Goal: Information Seeking & Learning: Learn about a topic

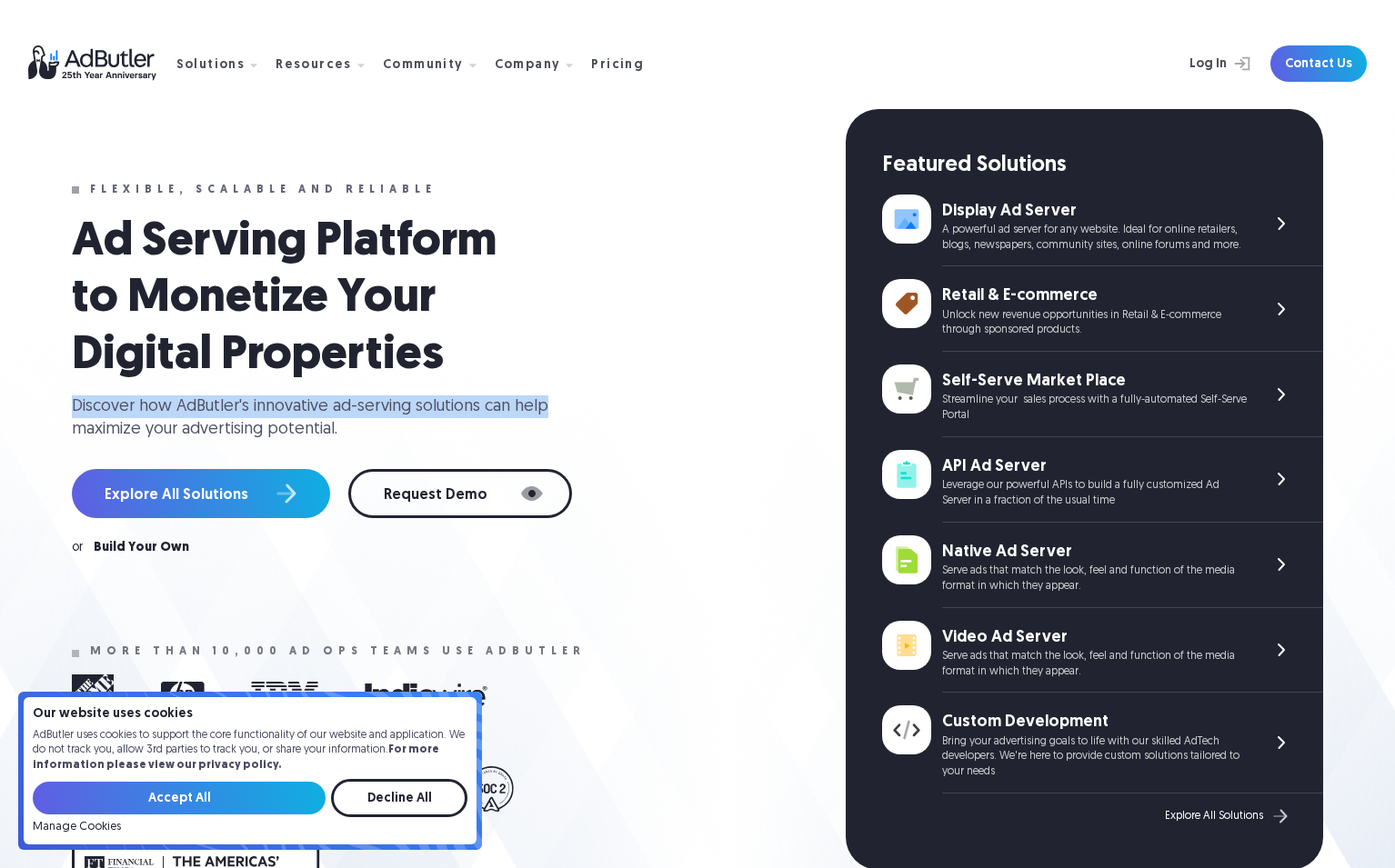
drag, startPoint x: 0, startPoint y: 0, endPoint x: 521, endPoint y: 417, distance: 667.3
click at [521, 417] on div "Ad Serving Platform to Monetize Your Digital Properties Discover how AdButler's…" at bounding box center [448, 328] width 752 height 227
click at [521, 417] on div "Discover how AdButler's innovative ad-serving solutions can help maximize your …" at bounding box center [318, 418] width 491 height 46
drag, startPoint x: 500, startPoint y: 436, endPoint x: 510, endPoint y: 374, distance: 62.8
click at [510, 374] on div "Ad Serving Platform to Monetize Your Digital Properties Discover how AdButler's…" at bounding box center [448, 384] width 752 height 340
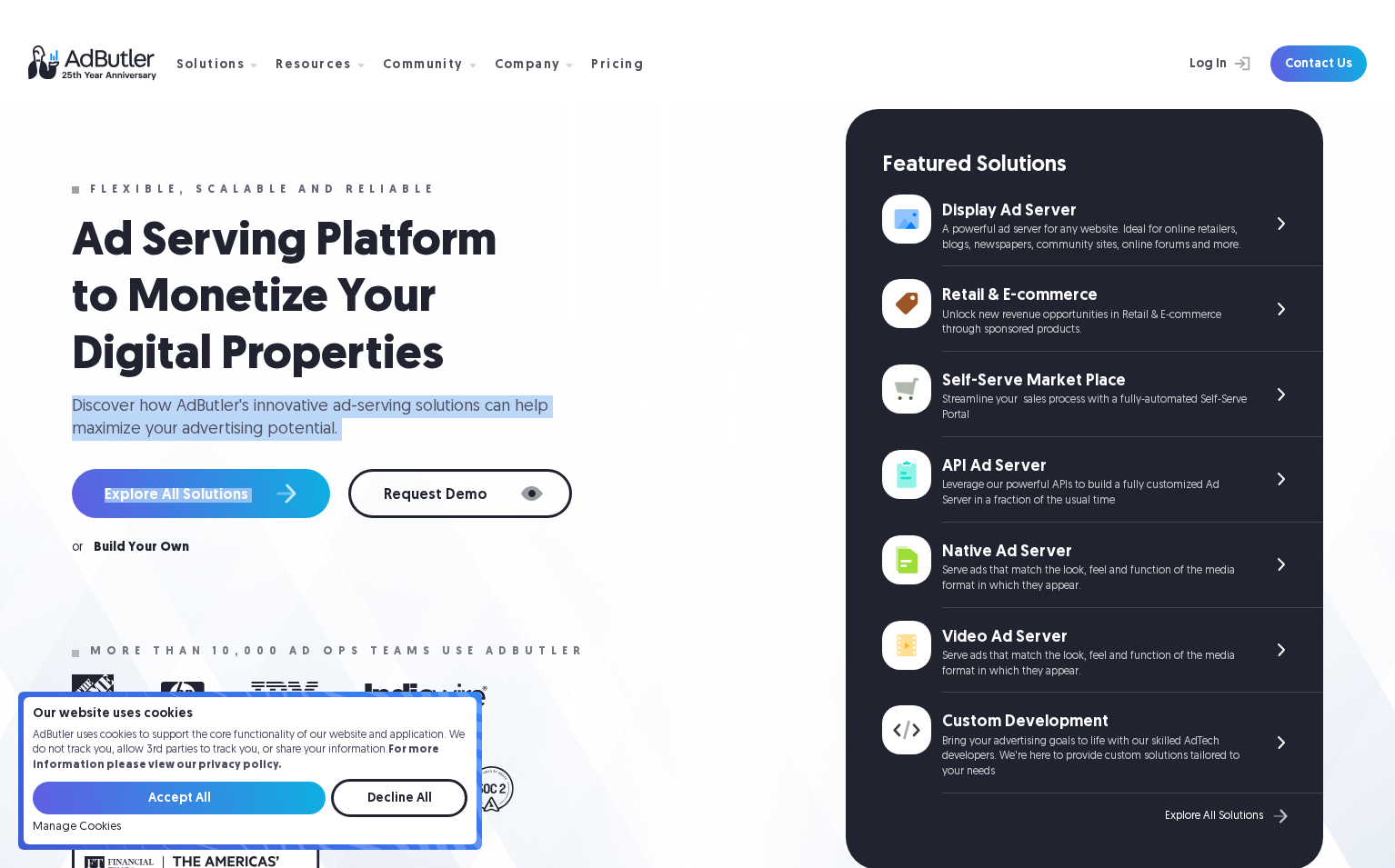
click at [510, 374] on h1 "Ad Serving Platform to Monetize Your Digital Properties" at bounding box center [309, 299] width 473 height 170
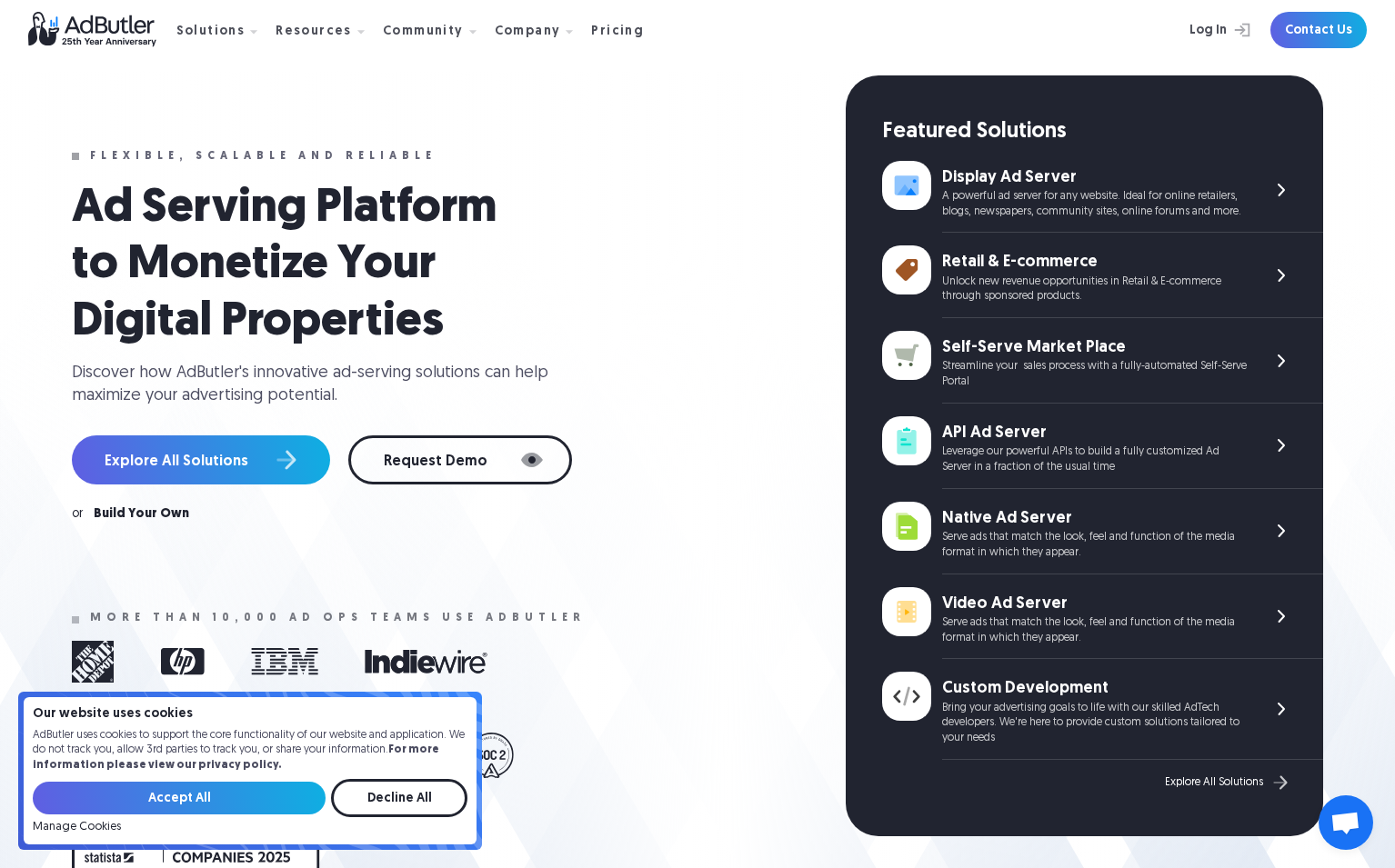
scroll to position [4, 0]
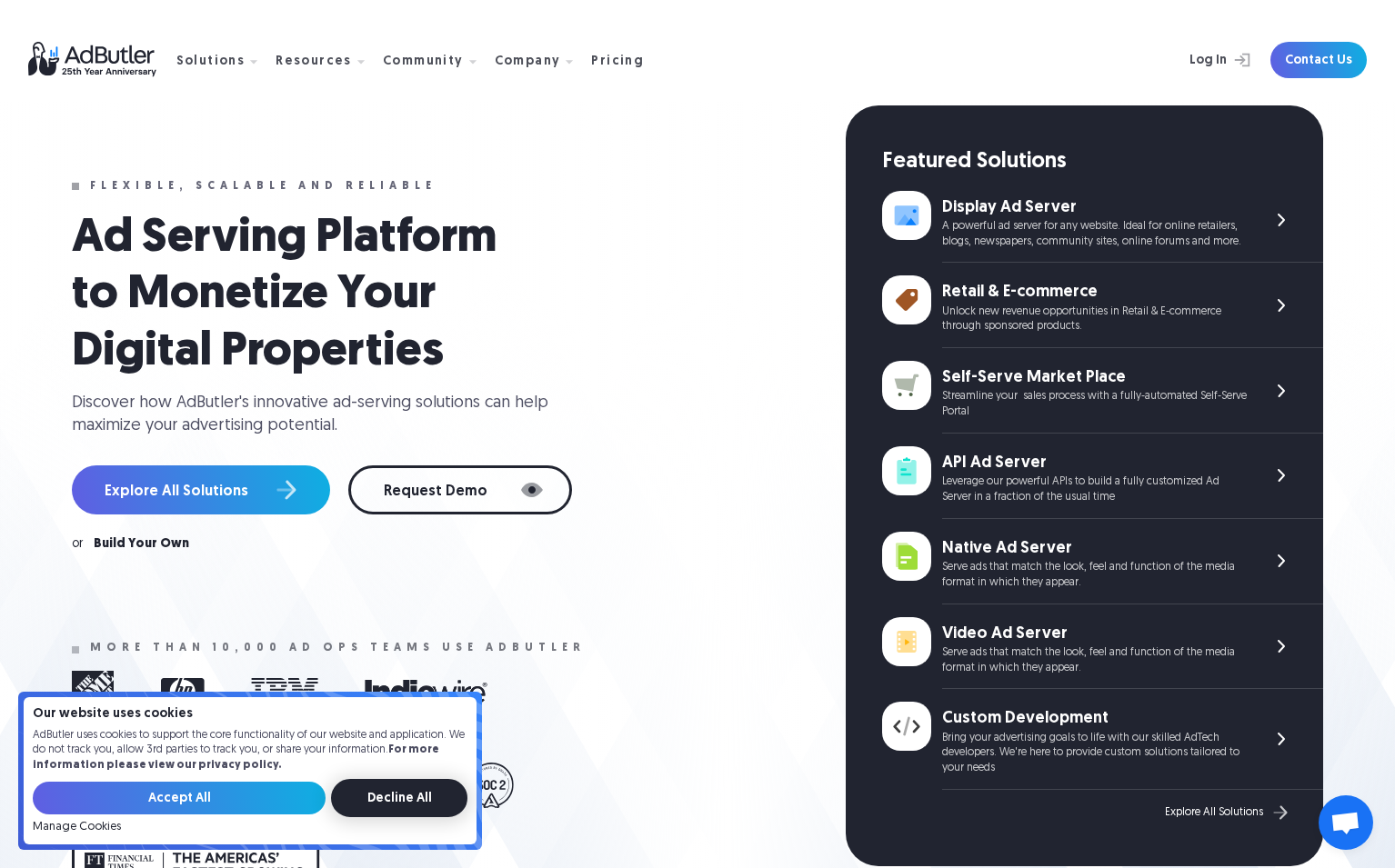
click at [382, 810] on input "Decline All" at bounding box center [399, 799] width 136 height 38
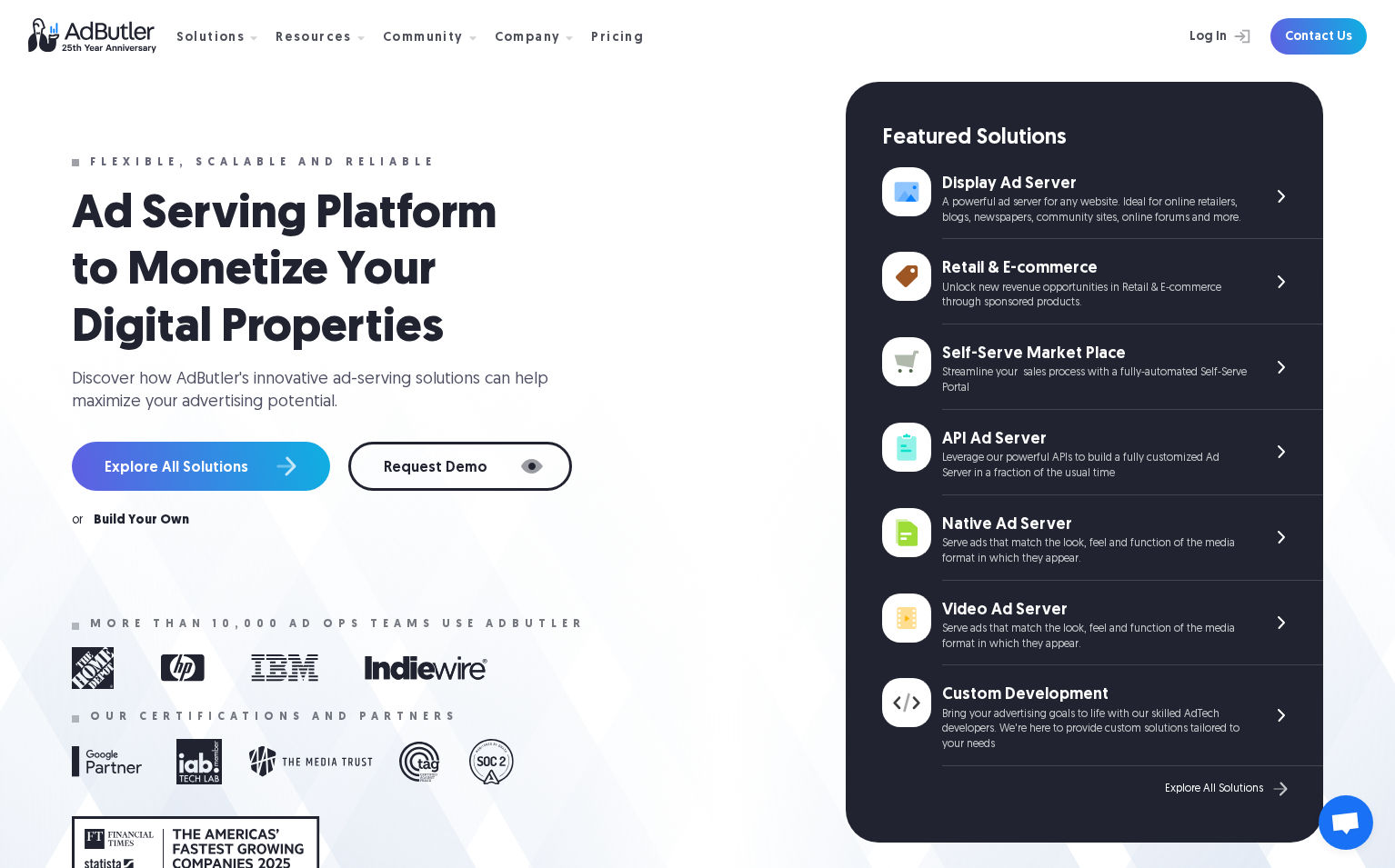
scroll to position [30, 0]
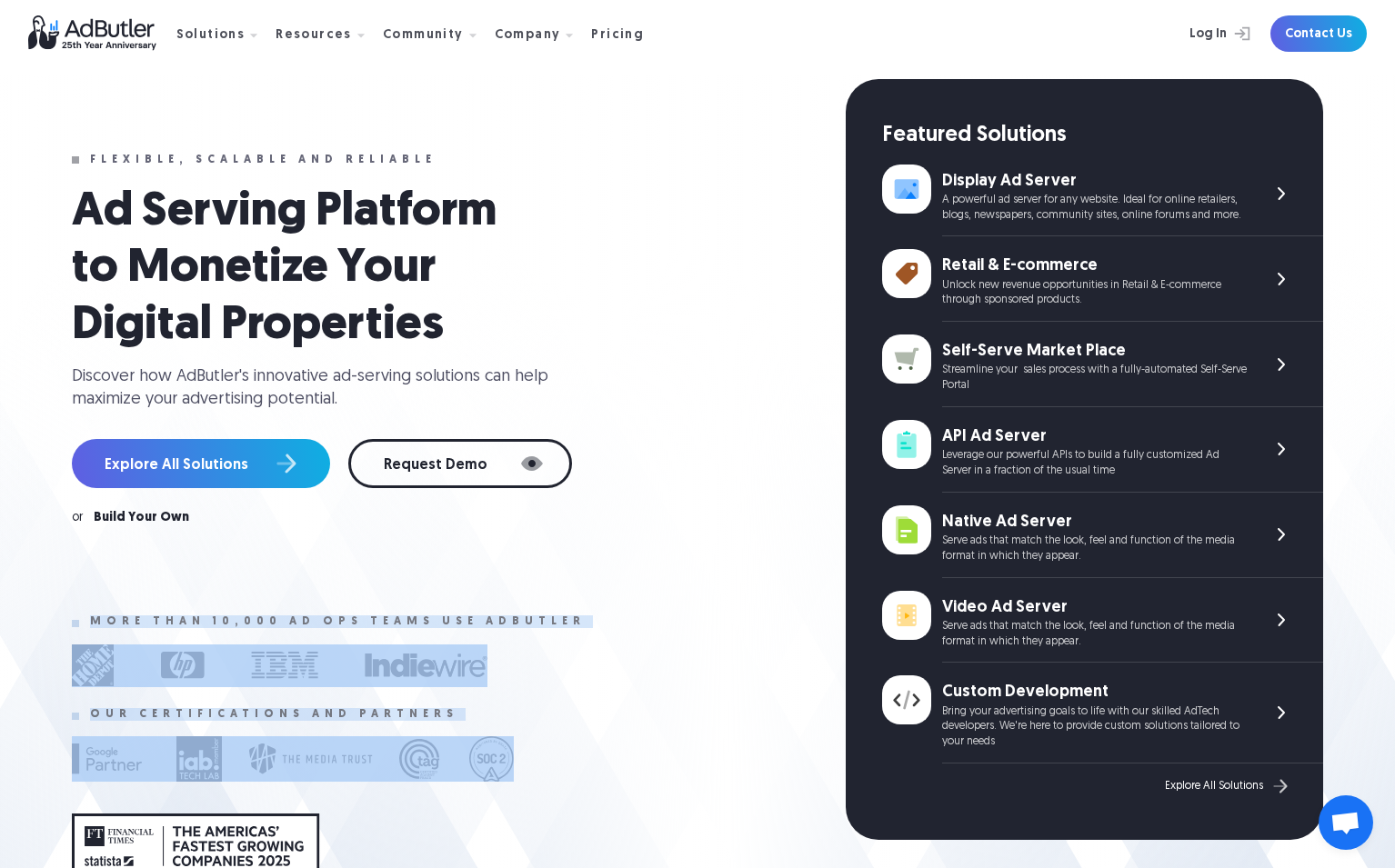
drag, startPoint x: 674, startPoint y: 512, endPoint x: 658, endPoint y: 741, distance: 229.6
click at [658, 741] on div "Flexible, scalable and reliable Ad Serving Platform to Monetize Your Digital Pr…" at bounding box center [459, 509] width 774 height 860
click at [658, 741] on div at bounding box center [448, 759] width 752 height 55
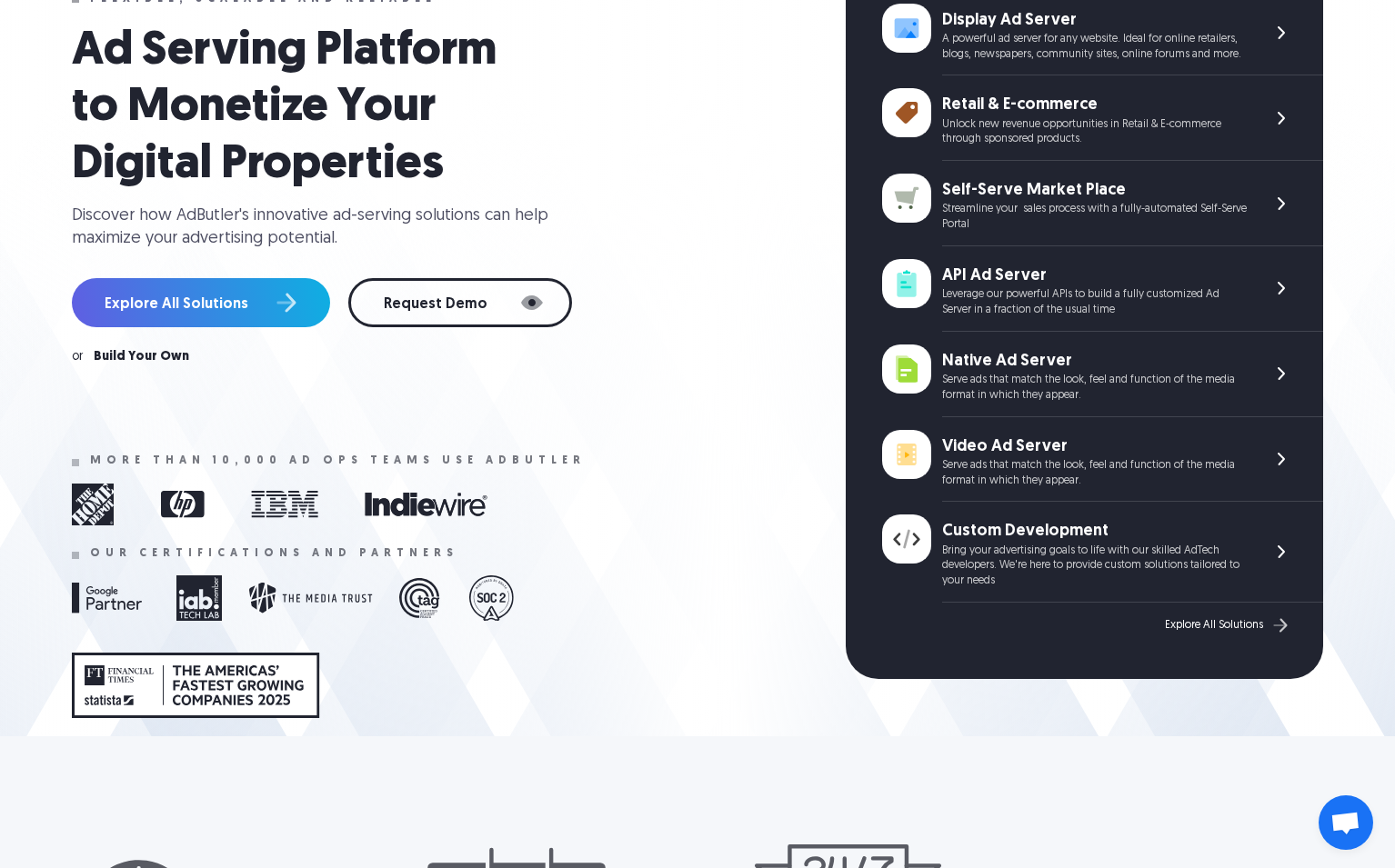
scroll to position [434, 0]
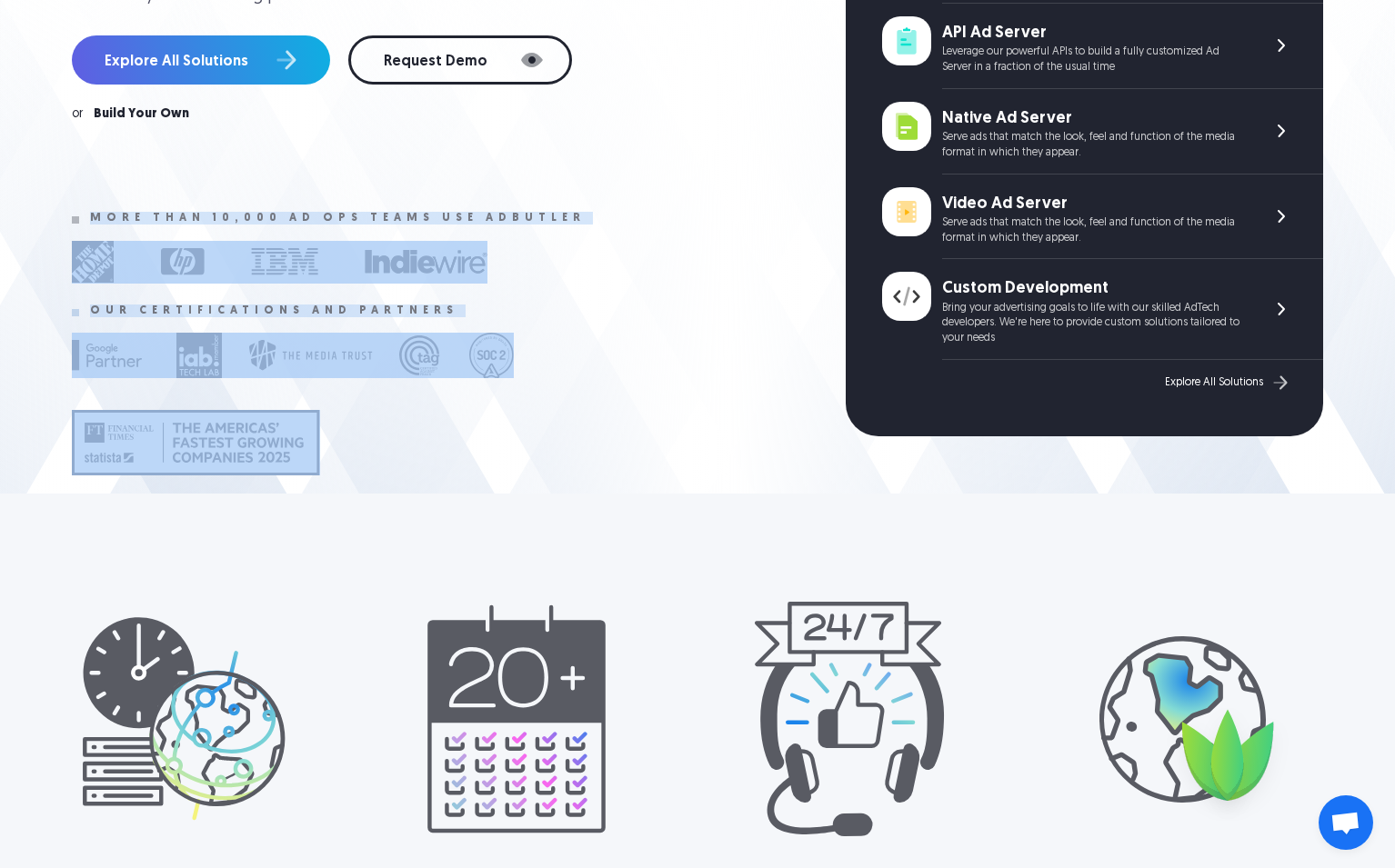
drag, startPoint x: 621, startPoint y: 192, endPoint x: 621, endPoint y: 402, distance: 210.0
click at [621, 402] on div "Flexible, scalable and reliable Ad Serving Platform to Monetize Your Digital Pr…" at bounding box center [459, 105] width 774 height 860
click at [621, 402] on div at bounding box center [448, 443] width 752 height 91
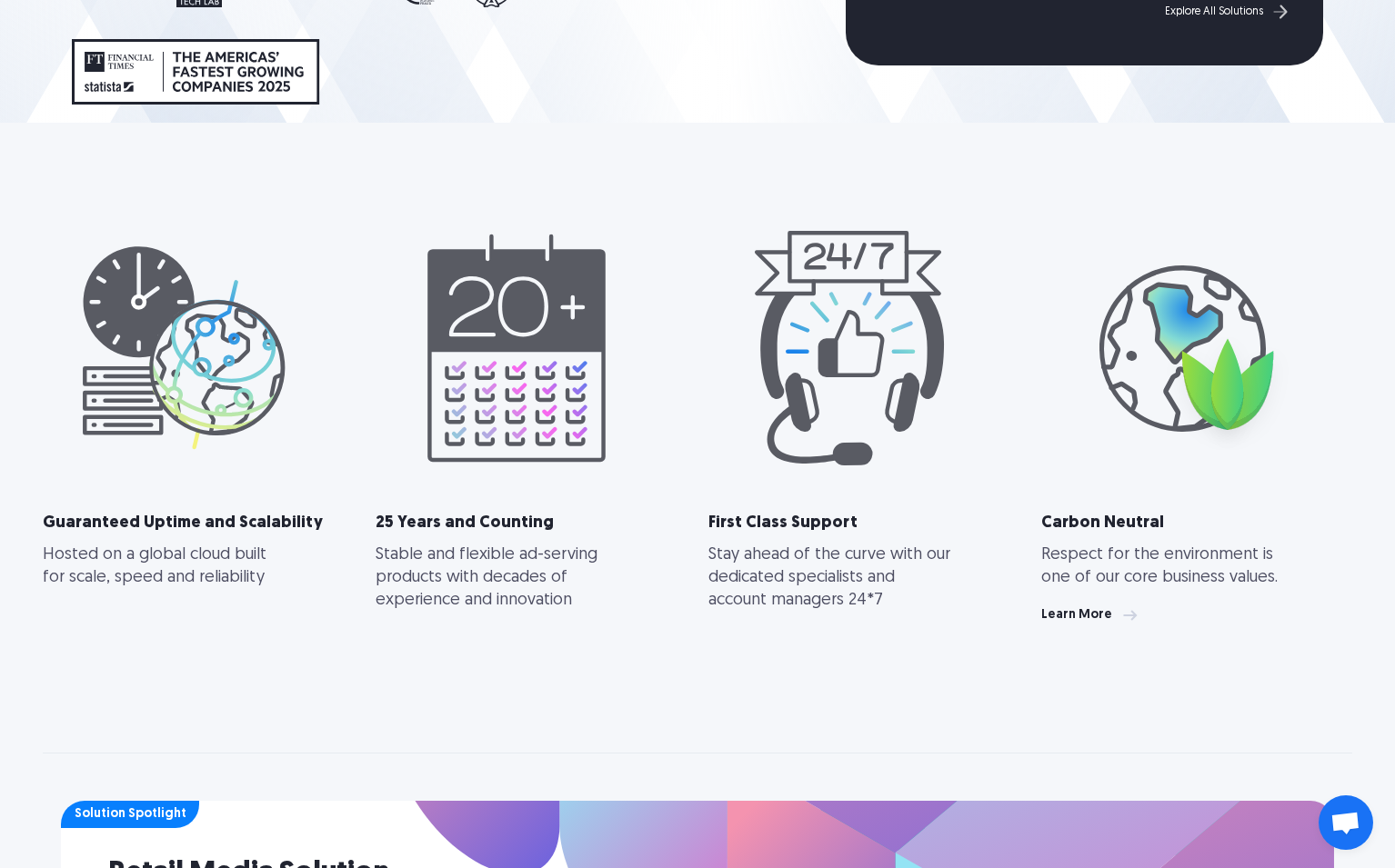
scroll to position [903, 0]
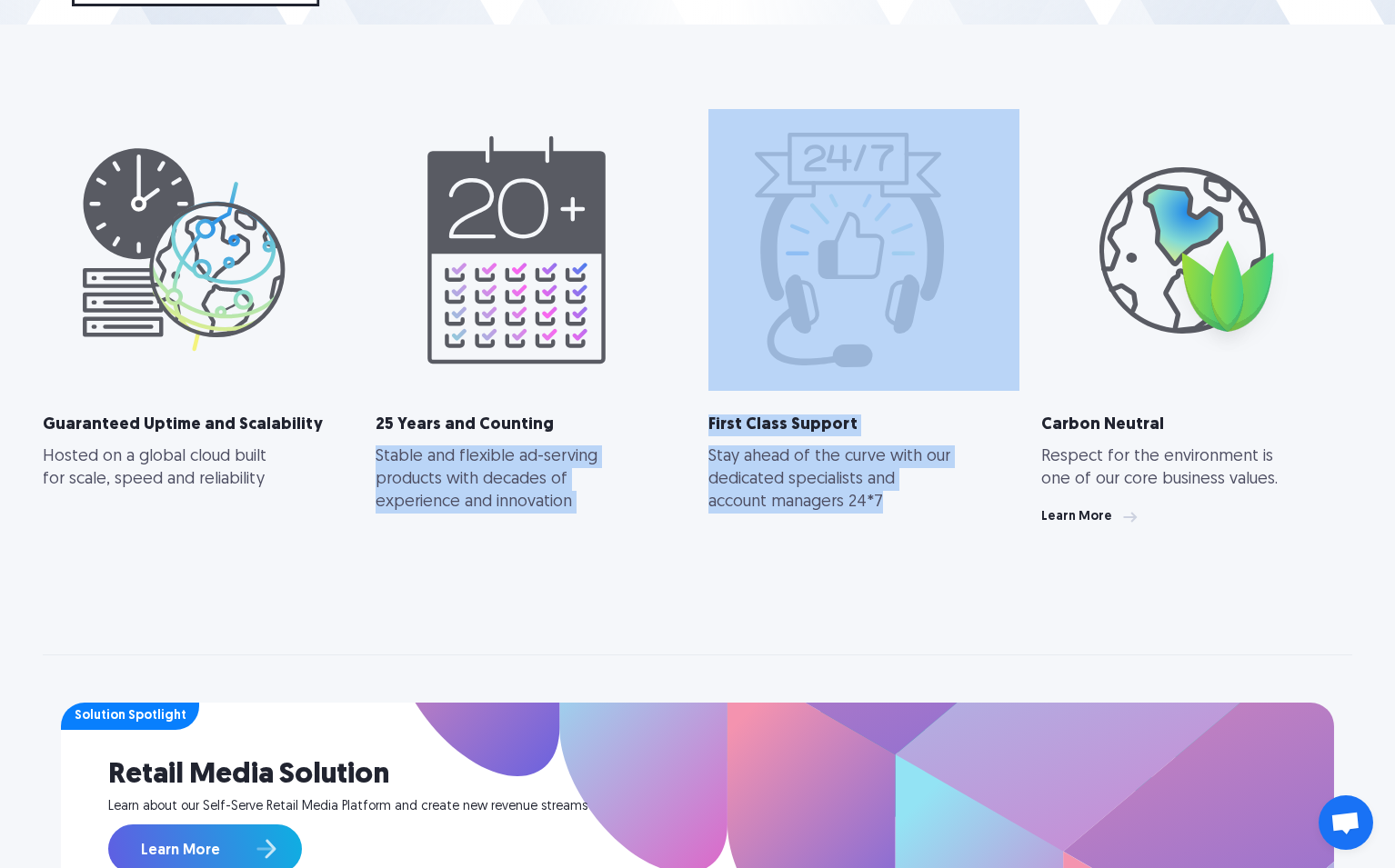
drag, startPoint x: 657, startPoint y: 472, endPoint x: 716, endPoint y: 584, distance: 126.6
click at [716, 584] on div "Guaranteed Uptime and Scalability Hosted on a global cloud built for scale, spe…" at bounding box center [698, 394] width 1309 height 522
click at [716, 584] on div "First Class Support Stay ahead of the curve with our dedicated specialists and …" at bounding box center [864, 534] width 311 height 240
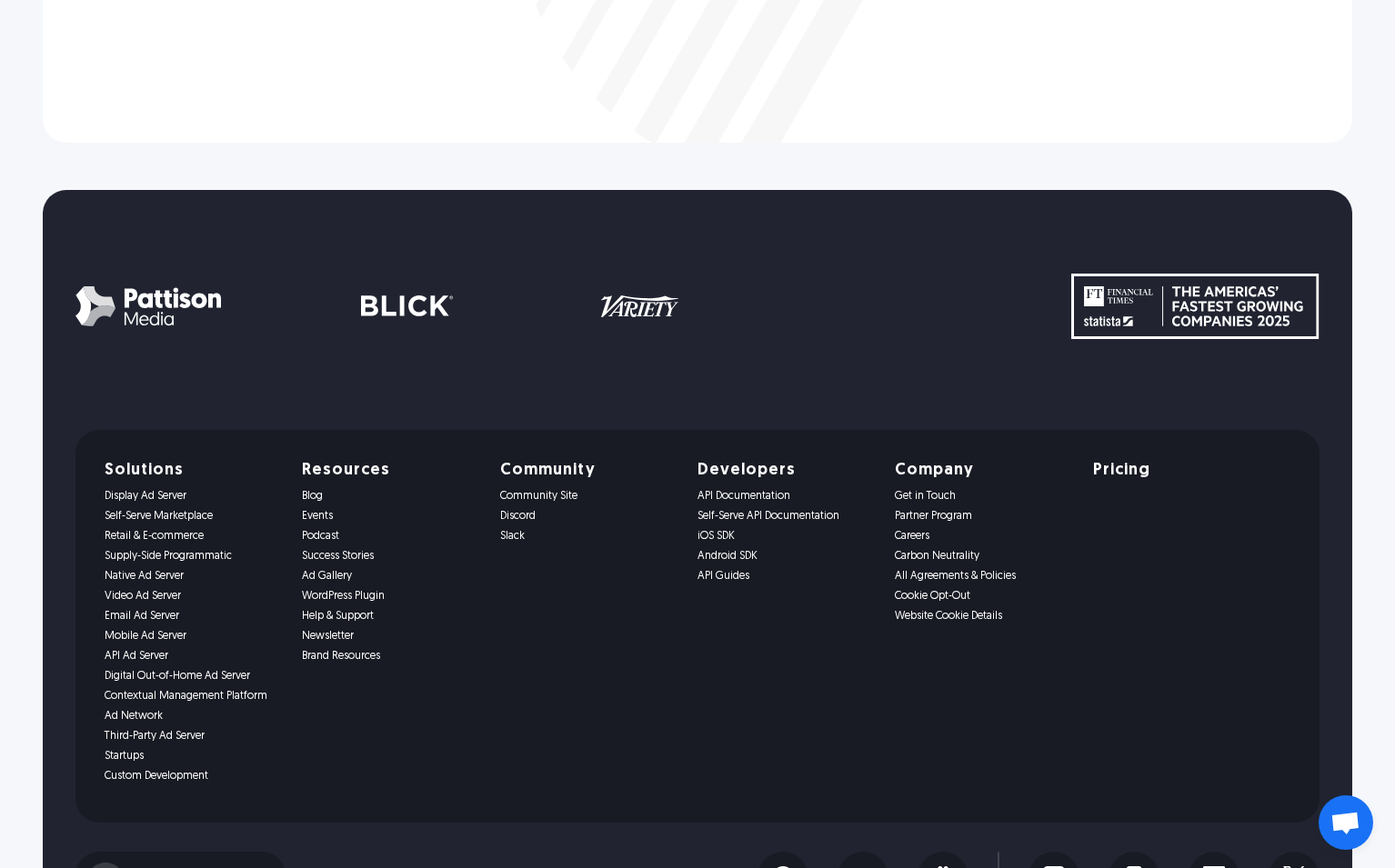
scroll to position [3789, 0]
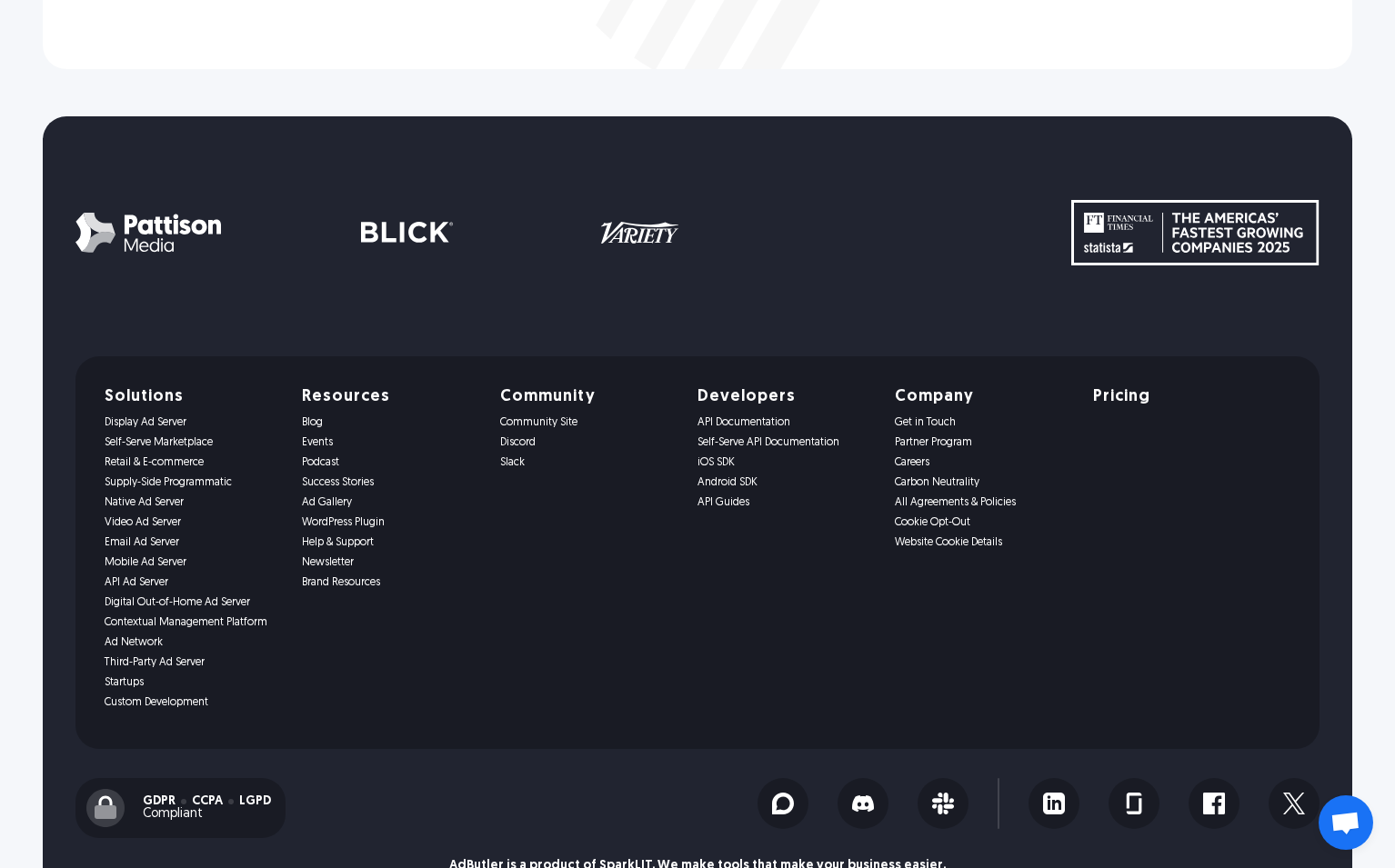
click at [127, 421] on link "Display Ad Server" at bounding box center [193, 423] width 175 height 13
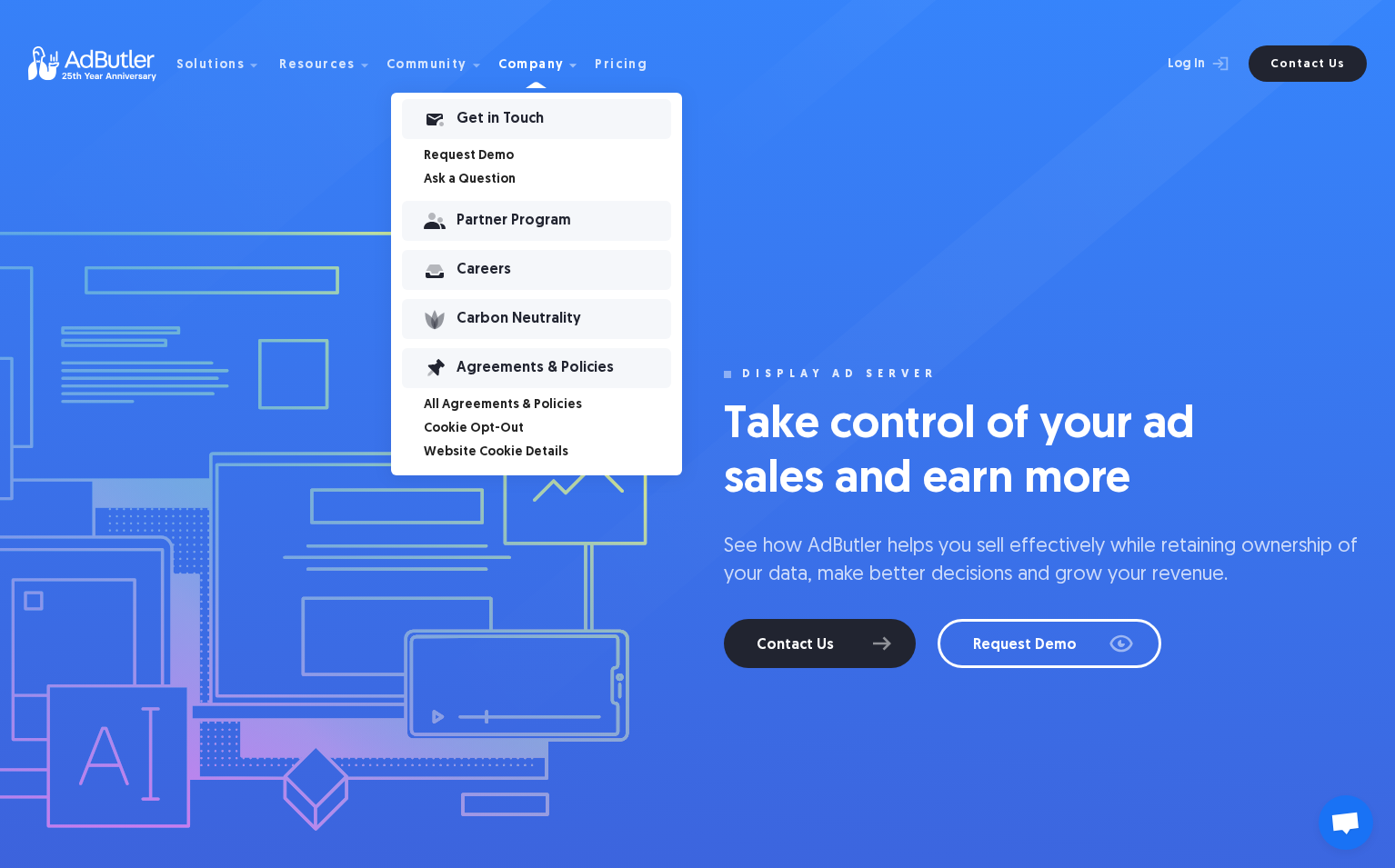
click at [515, 54] on div "Company" at bounding box center [545, 64] width 94 height 58
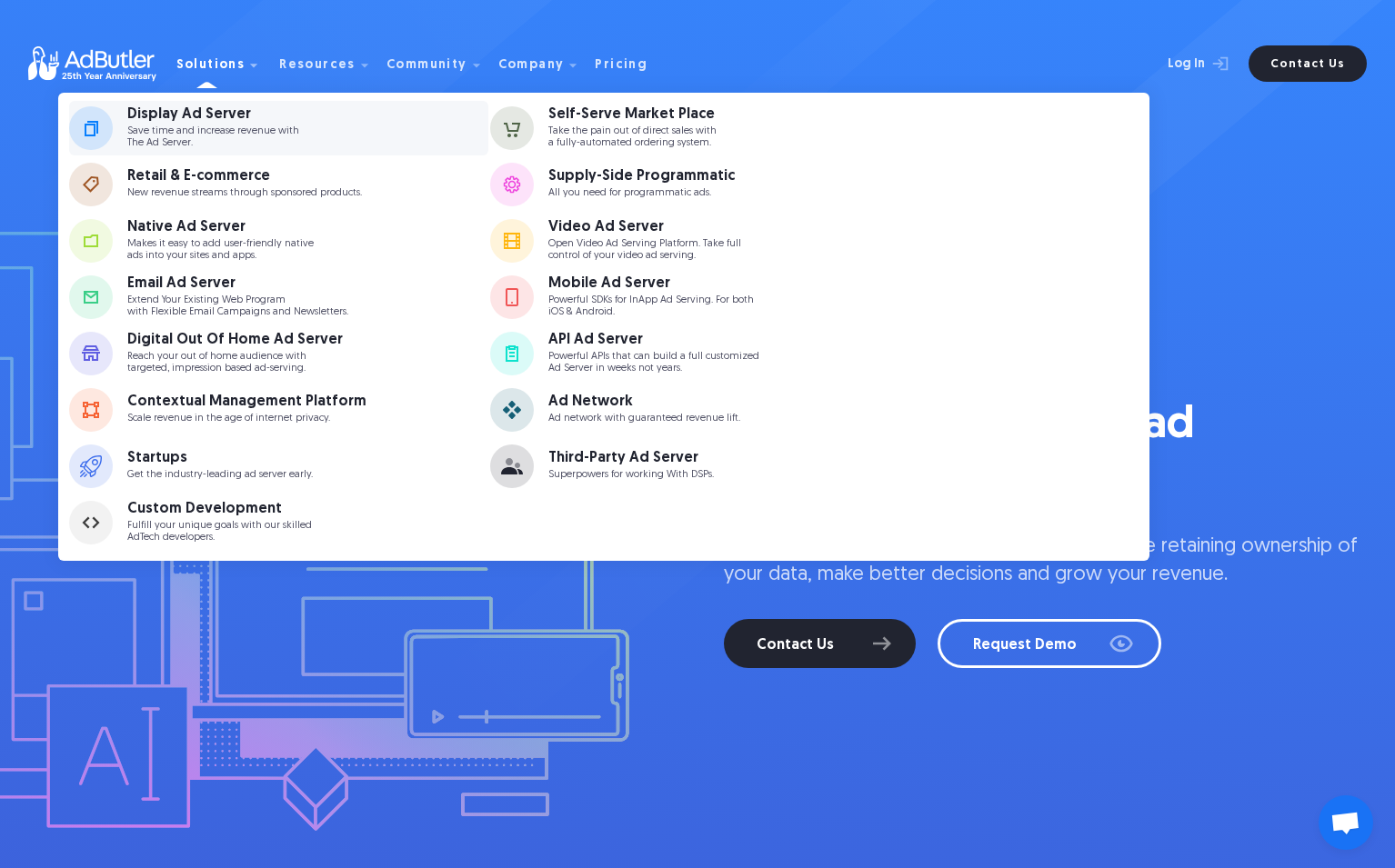
click at [211, 133] on p "Save time and increase revenue with The Ad Server." at bounding box center [213, 137] width 172 height 24
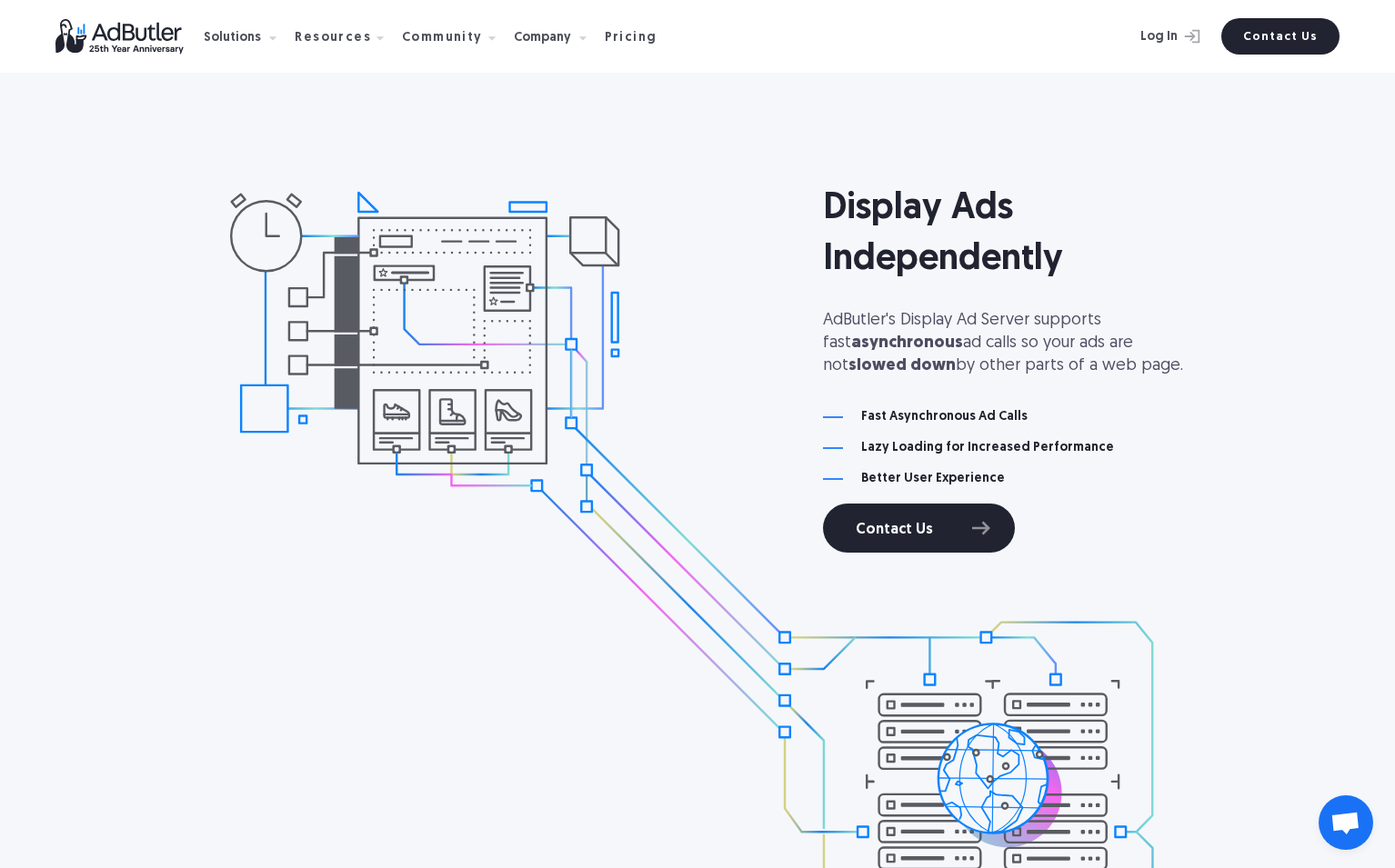
scroll to position [2471, 0]
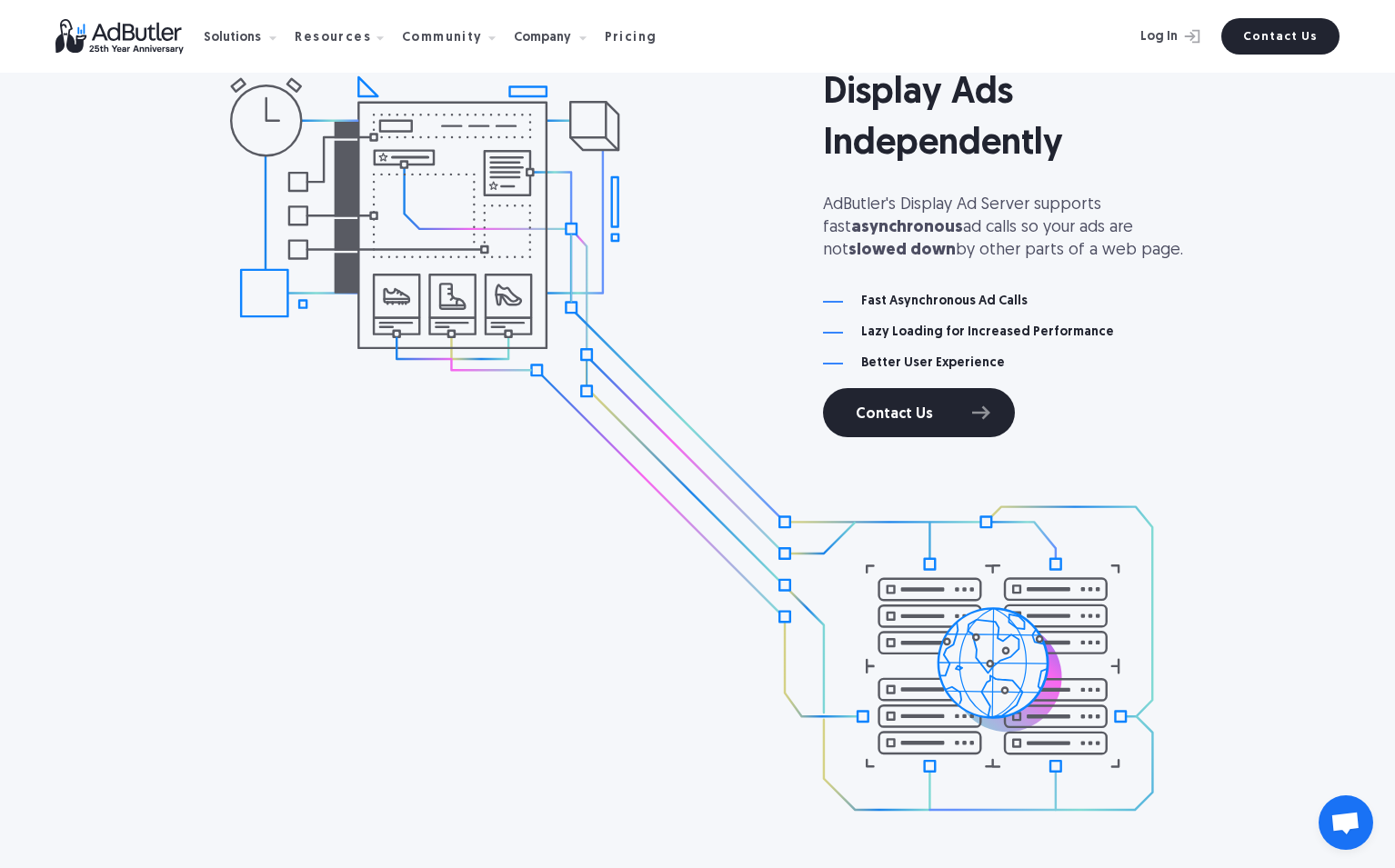
click at [894, 459] on div "Display Ads Independently AdButler's Display Ad Server supports fast asynchrono…" at bounding box center [698, 444] width 1309 height 909
drag, startPoint x: 885, startPoint y: 275, endPoint x: 1095, endPoint y: 348, distance: 222.3
click at [1095, 348] on div "Display Ads Independently AdButler's Display Ad Server supports fast asynchrono…" at bounding box center [1073, 253] width 500 height 369
drag, startPoint x: 1086, startPoint y: 375, endPoint x: 1086, endPoint y: 278, distance: 97.0
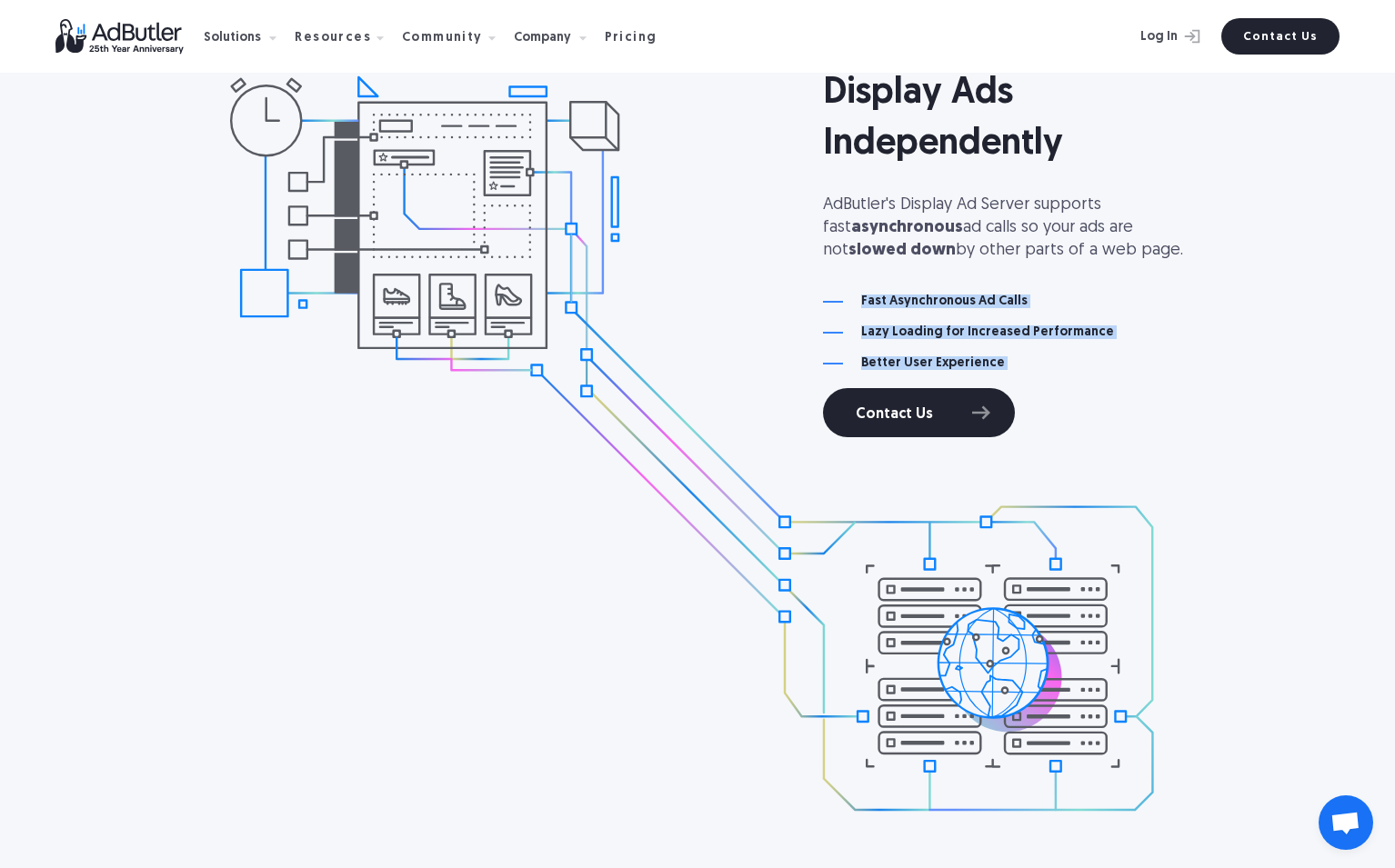
click at [1086, 278] on div "Display Ads Independently AdButler's Display Ad Server supports fast asynchrono…" at bounding box center [1073, 253] width 500 height 369
drag, startPoint x: 1068, startPoint y: 273, endPoint x: 1118, endPoint y: 367, distance: 106.5
click at [1118, 367] on div "Display Ads Independently AdButler's Display Ad Server supports fast asynchrono…" at bounding box center [1073, 253] width 500 height 369
click at [1118, 367] on div "Better User Experience" at bounding box center [1073, 363] width 500 height 13
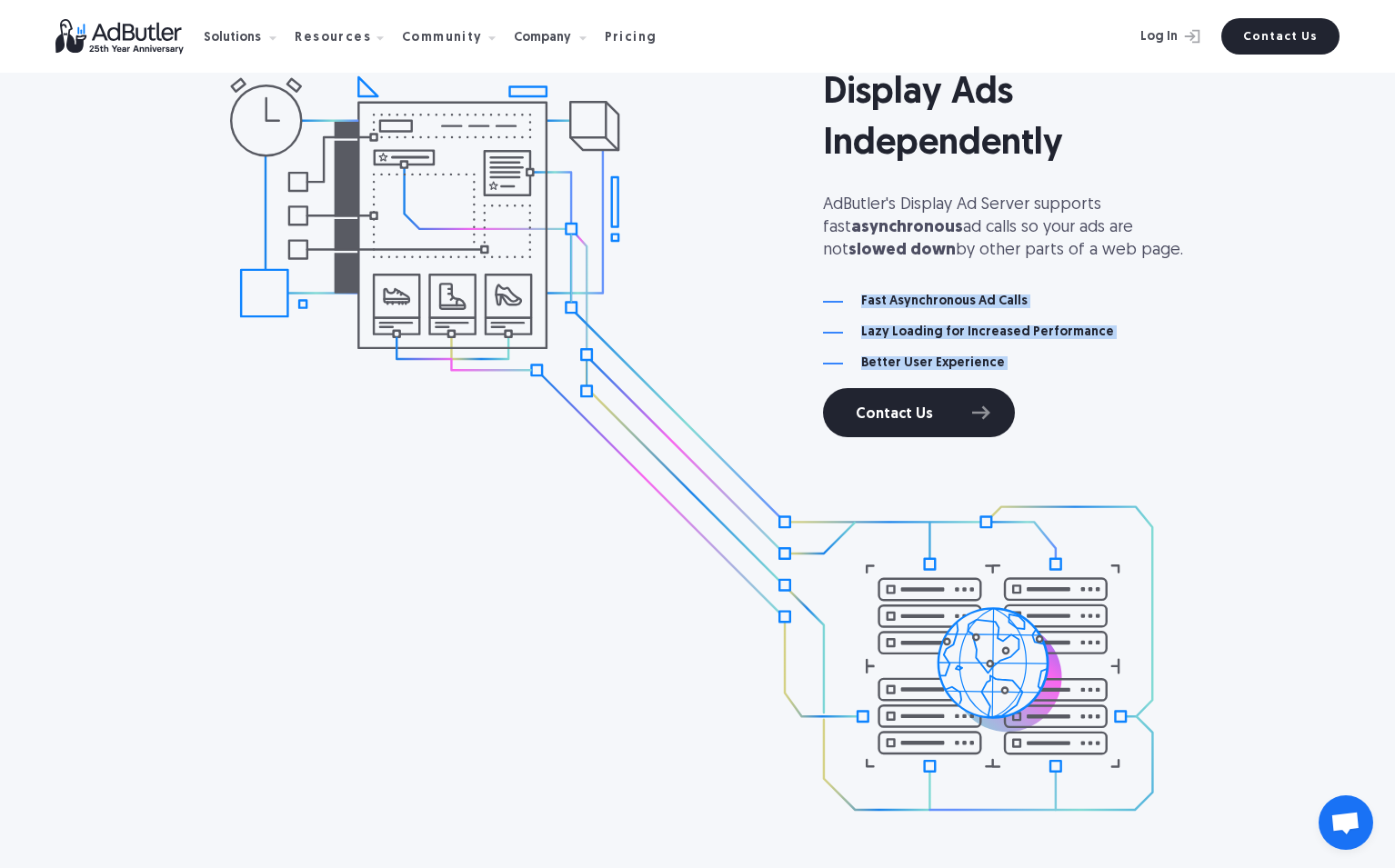
drag, startPoint x: 1117, startPoint y: 367, endPoint x: 1107, endPoint y: 276, distance: 91.5
click at [1107, 276] on div "Display Ads Independently AdButler's Display Ad Server supports fast asynchrono…" at bounding box center [1073, 253] width 500 height 369
drag, startPoint x: 1107, startPoint y: 276, endPoint x: 1122, endPoint y: 369, distance: 94.2
click at [1122, 369] on div "Display Ads Independently AdButler's Display Ad Server supports fast asynchrono…" at bounding box center [1073, 253] width 500 height 369
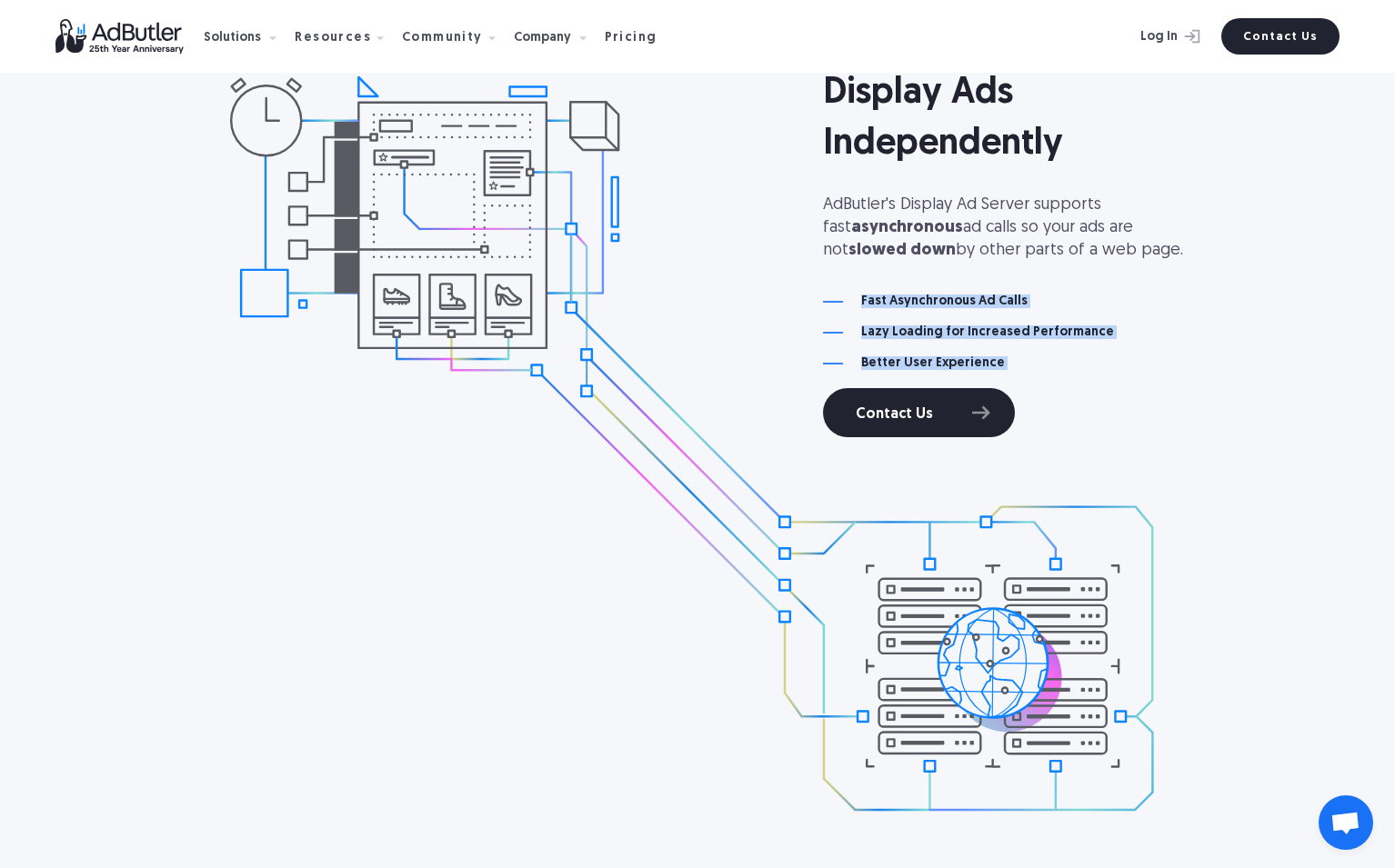
click at [1122, 369] on div "Better User Experience" at bounding box center [1073, 363] width 500 height 13
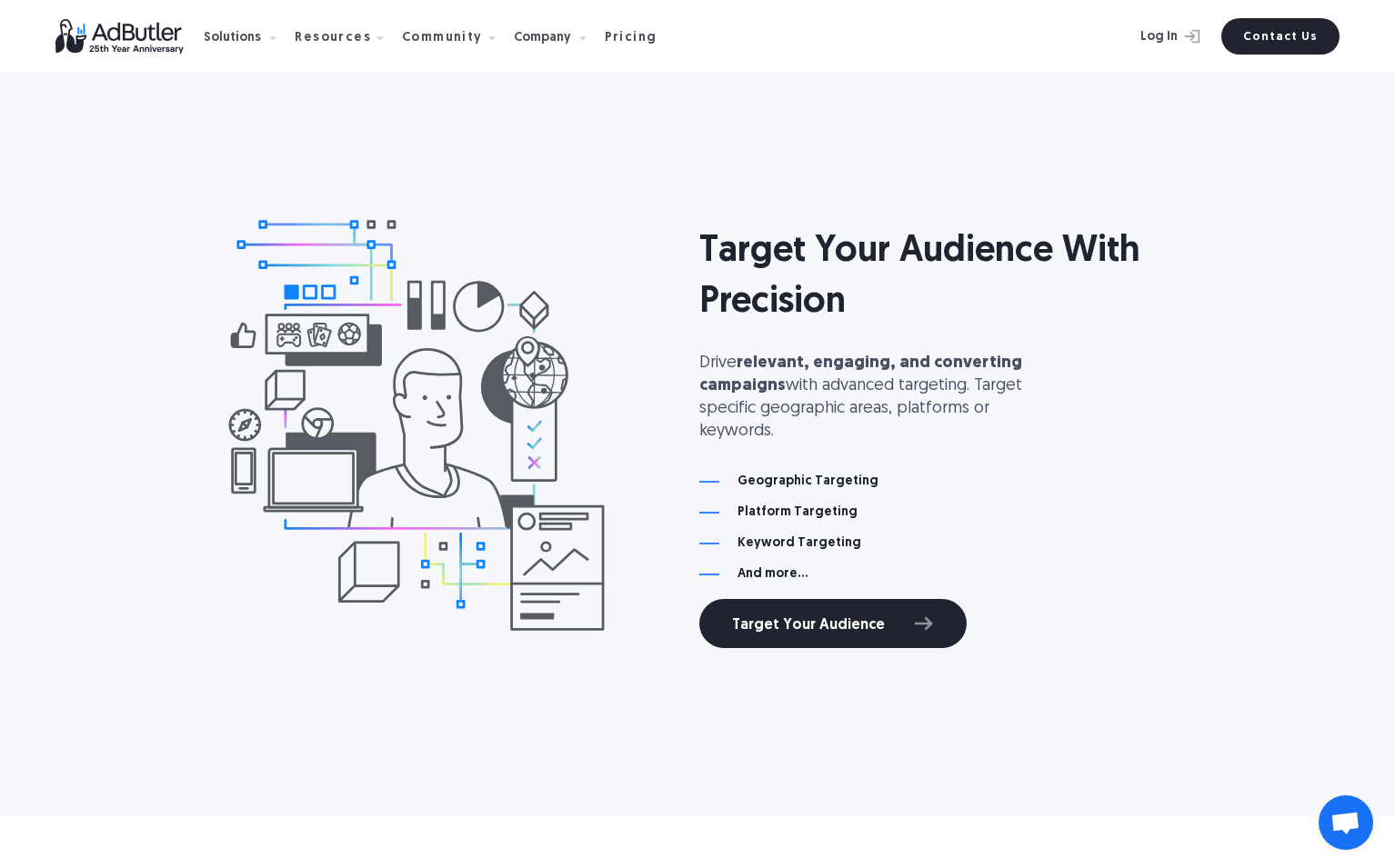
scroll to position [4839, 0]
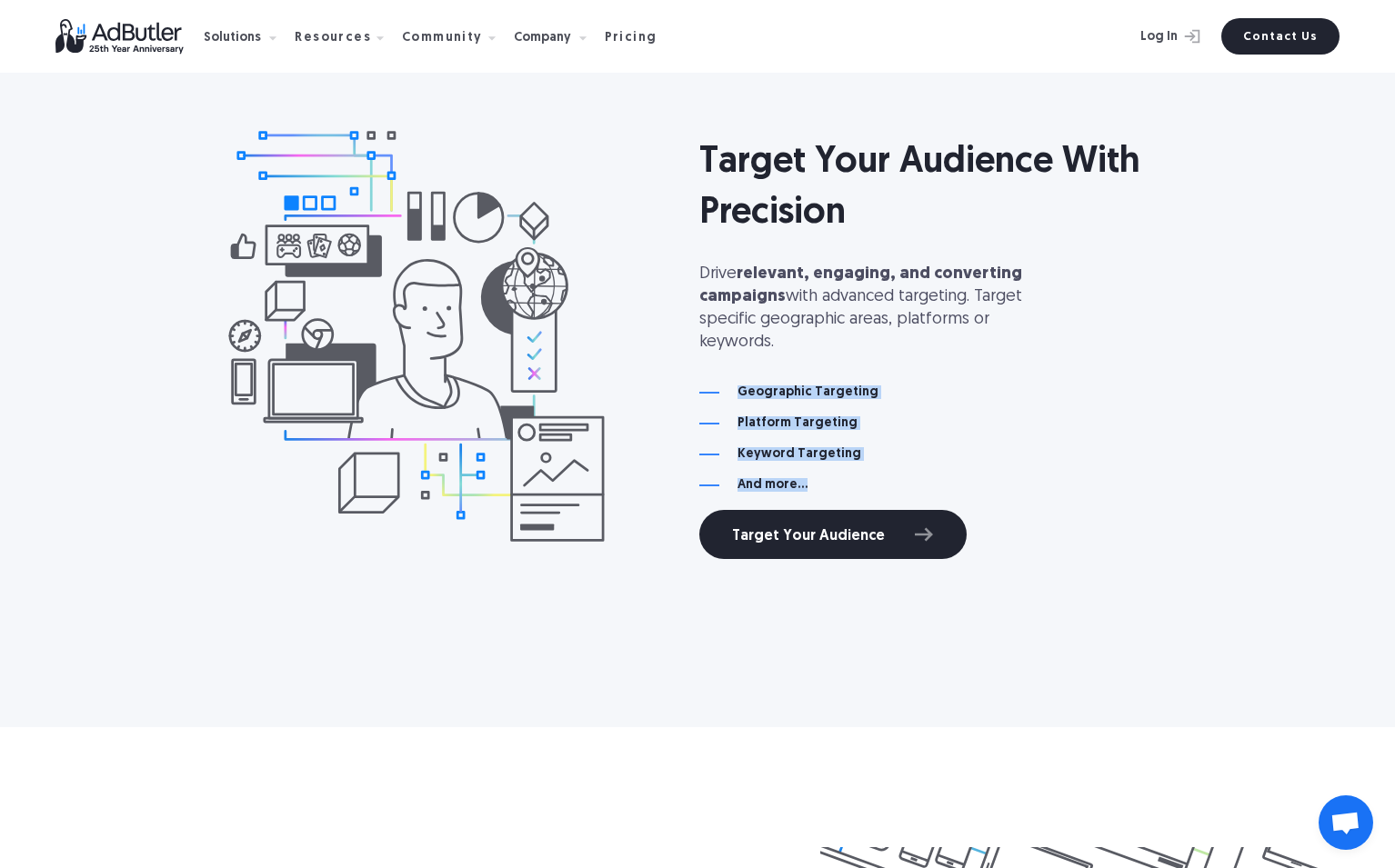
drag, startPoint x: 918, startPoint y: 361, endPoint x: 968, endPoint y: 471, distance: 120.8
click at [968, 471] on div "Target Your Audience With Precision Drive relevant, engaging, and converting ca…" at bounding box center [949, 337] width 500 height 446
click at [968, 479] on div "And more..." at bounding box center [949, 486] width 500 height 13
drag, startPoint x: 968, startPoint y: 471, endPoint x: 968, endPoint y: 341, distance: 130.0
click at [968, 341] on div "Target Your Audience With Precision Drive relevant, engaging, and converting ca…" at bounding box center [949, 337] width 500 height 446
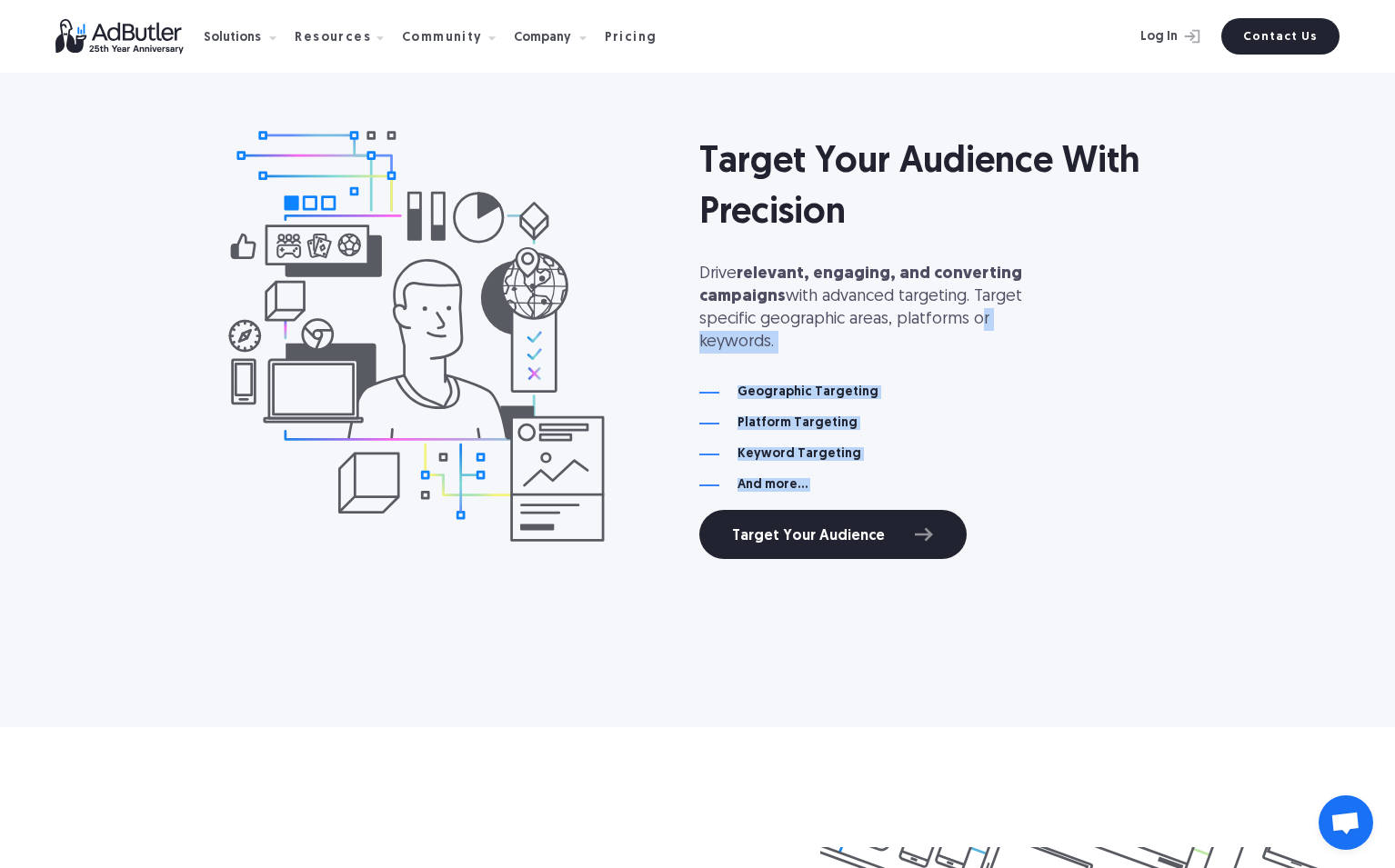
click at [968, 341] on p "Drive relevant, engaging, and converting campaigns with advanced targeting. Tar…" at bounding box center [881, 309] width 363 height 92
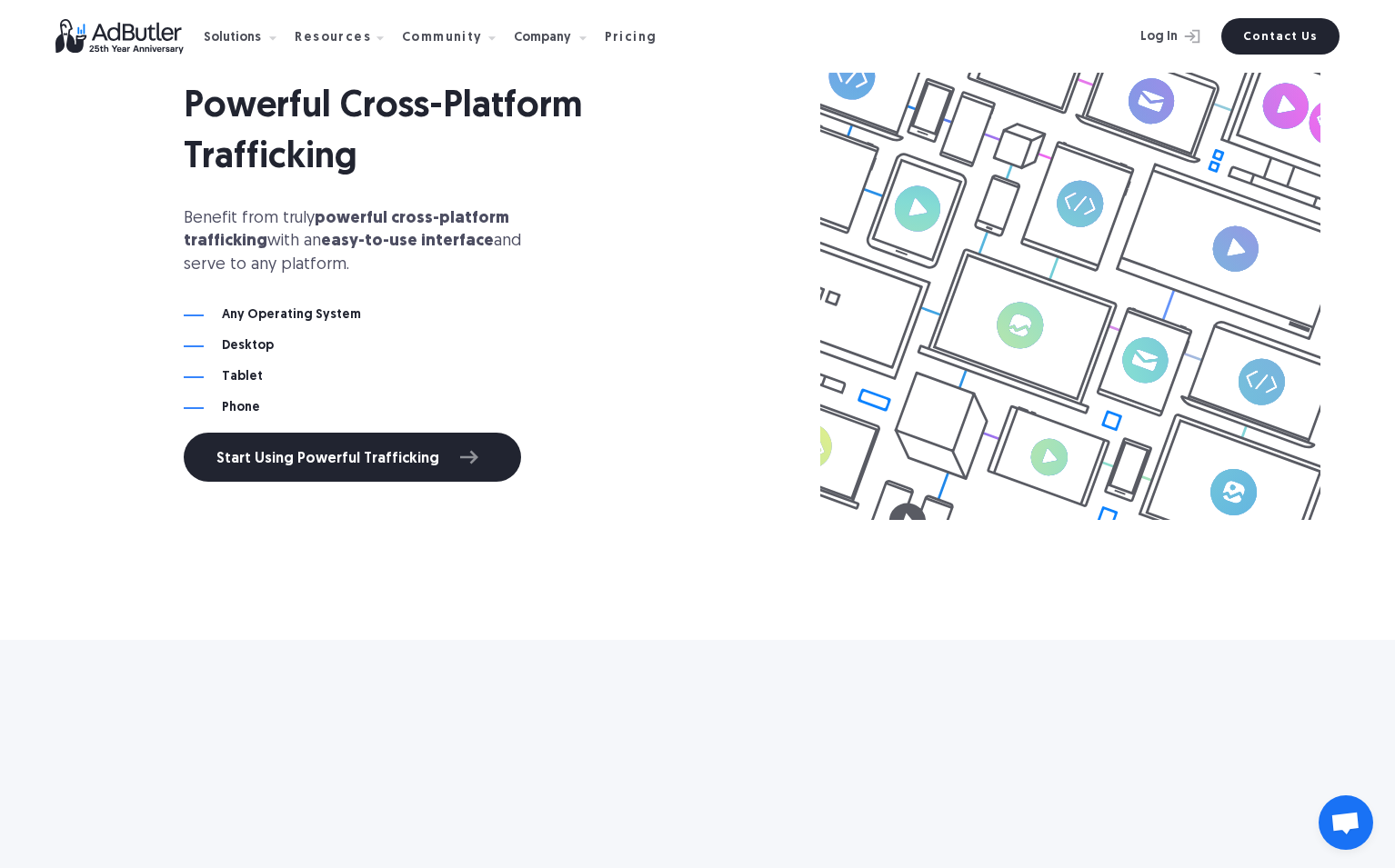
scroll to position [5458, 0]
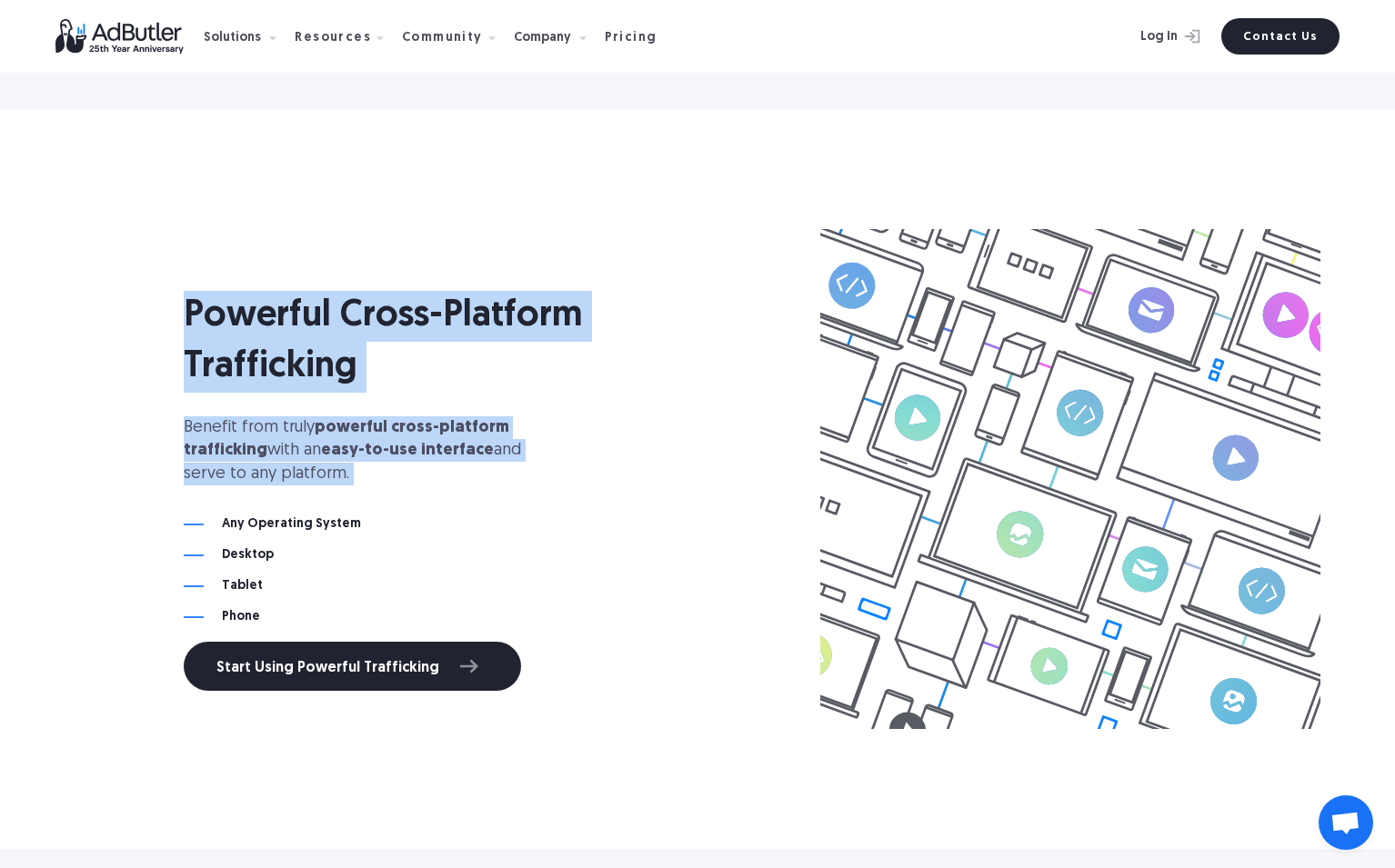
drag, startPoint x: 286, startPoint y: 274, endPoint x: 498, endPoint y: 497, distance: 307.7
click at [498, 497] on div "Powerful Cross-Platform Trafficking Benefit from truly powerful cross-platform …" at bounding box center [434, 479] width 500 height 424
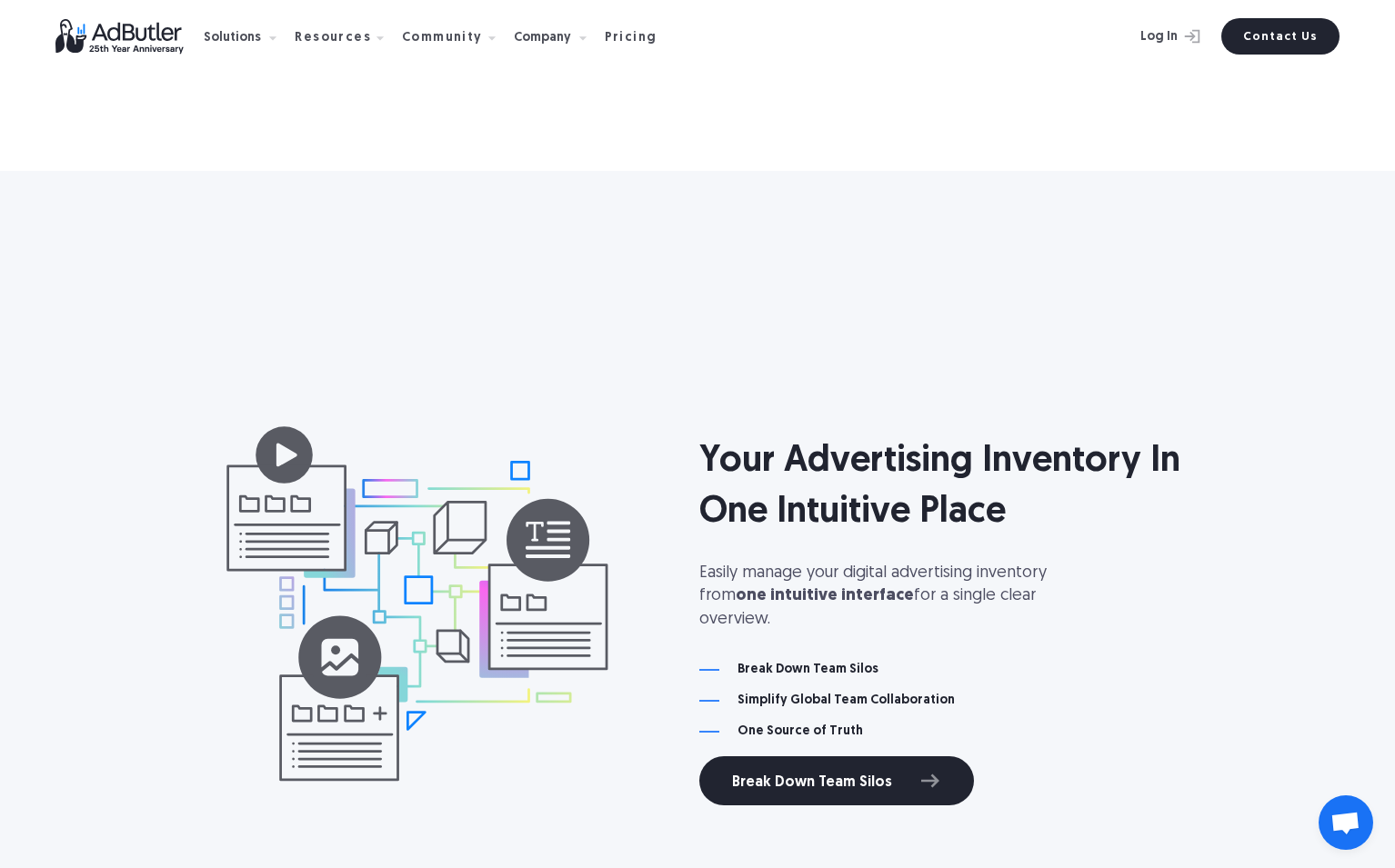
scroll to position [6275, 0]
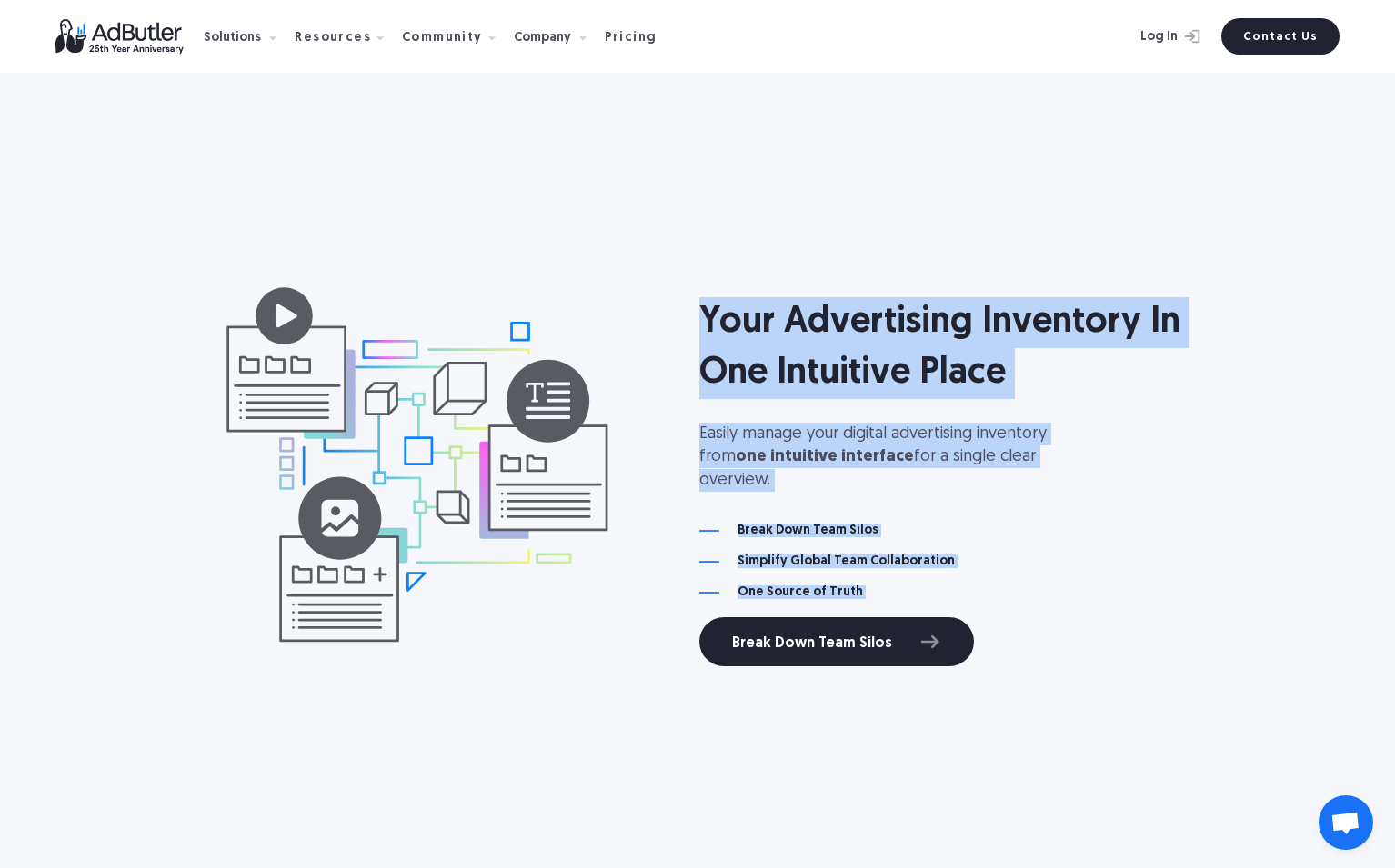
drag, startPoint x: 1002, startPoint y: 246, endPoint x: 1107, endPoint y: 612, distance: 380.8
click at [1107, 612] on div "Your Advertising Inventory In One Intuitive Place Easily manage your digital ad…" at bounding box center [698, 469] width 1309 height 636
click at [1107, 612] on div "Your Advertising Inventory In One Intuitive Place Easily manage your digital ad…" at bounding box center [949, 470] width 500 height 392
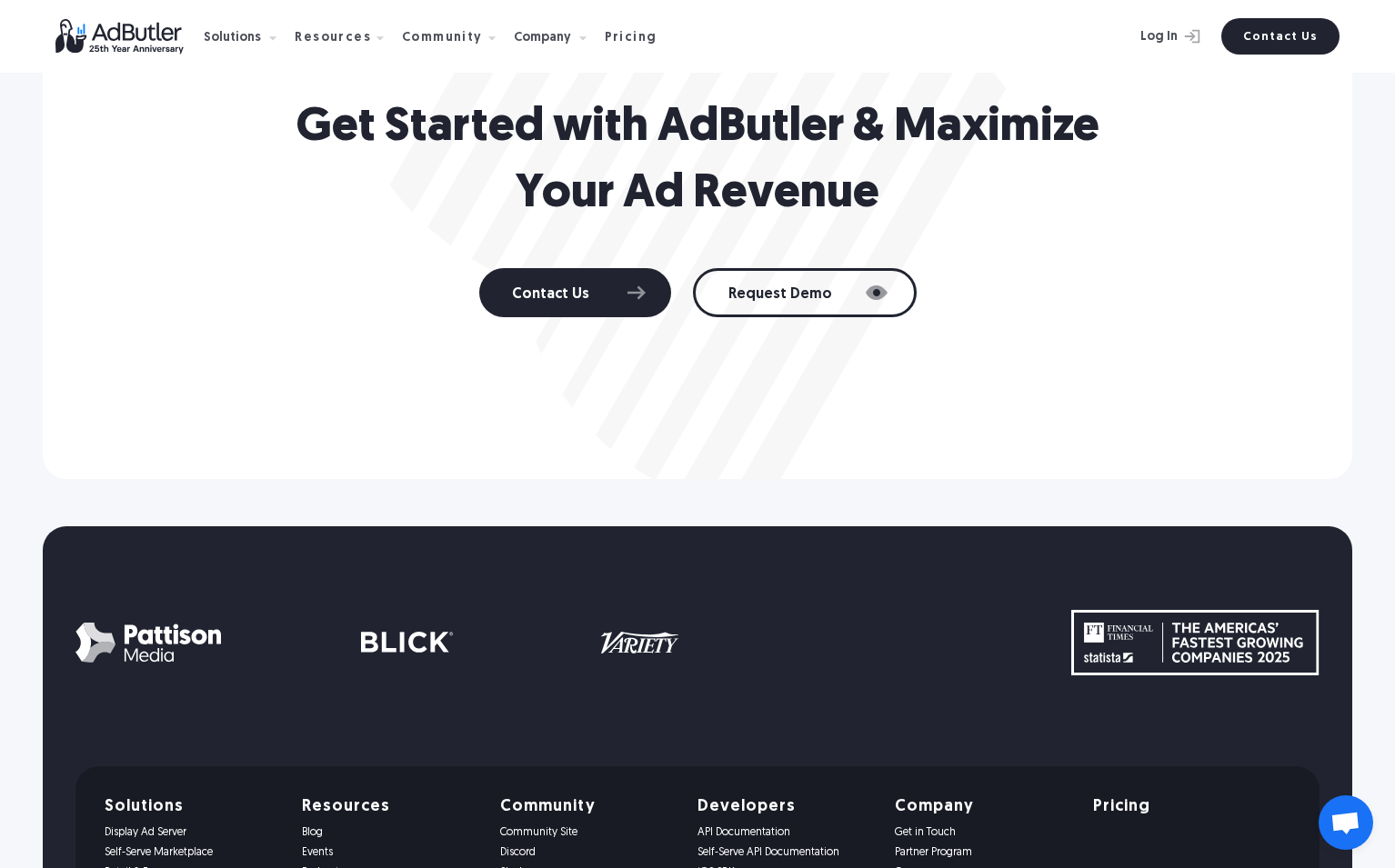
scroll to position [10917, 0]
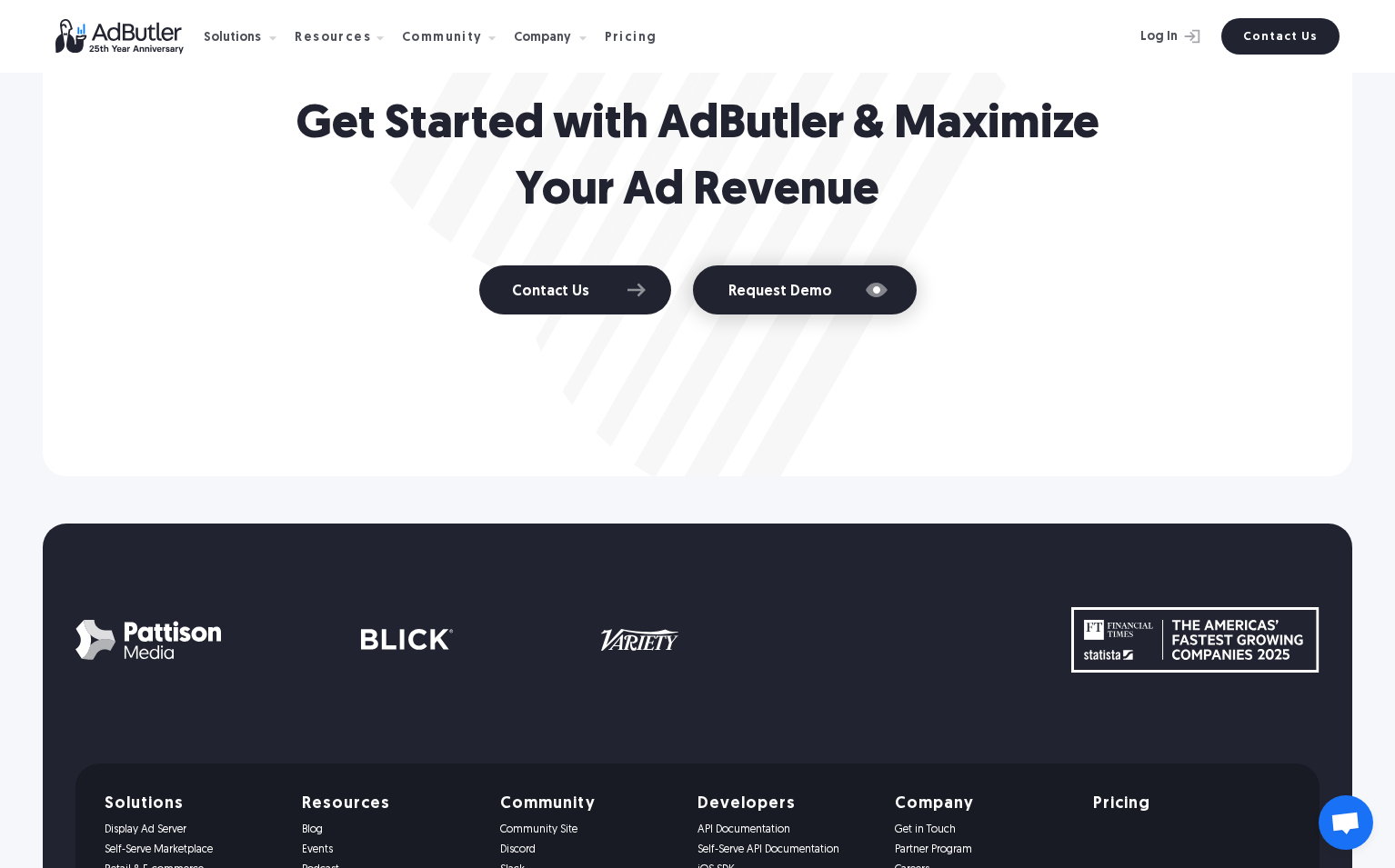
click at [816, 305] on link "Request Demo" at bounding box center [804, 290] width 224 height 49
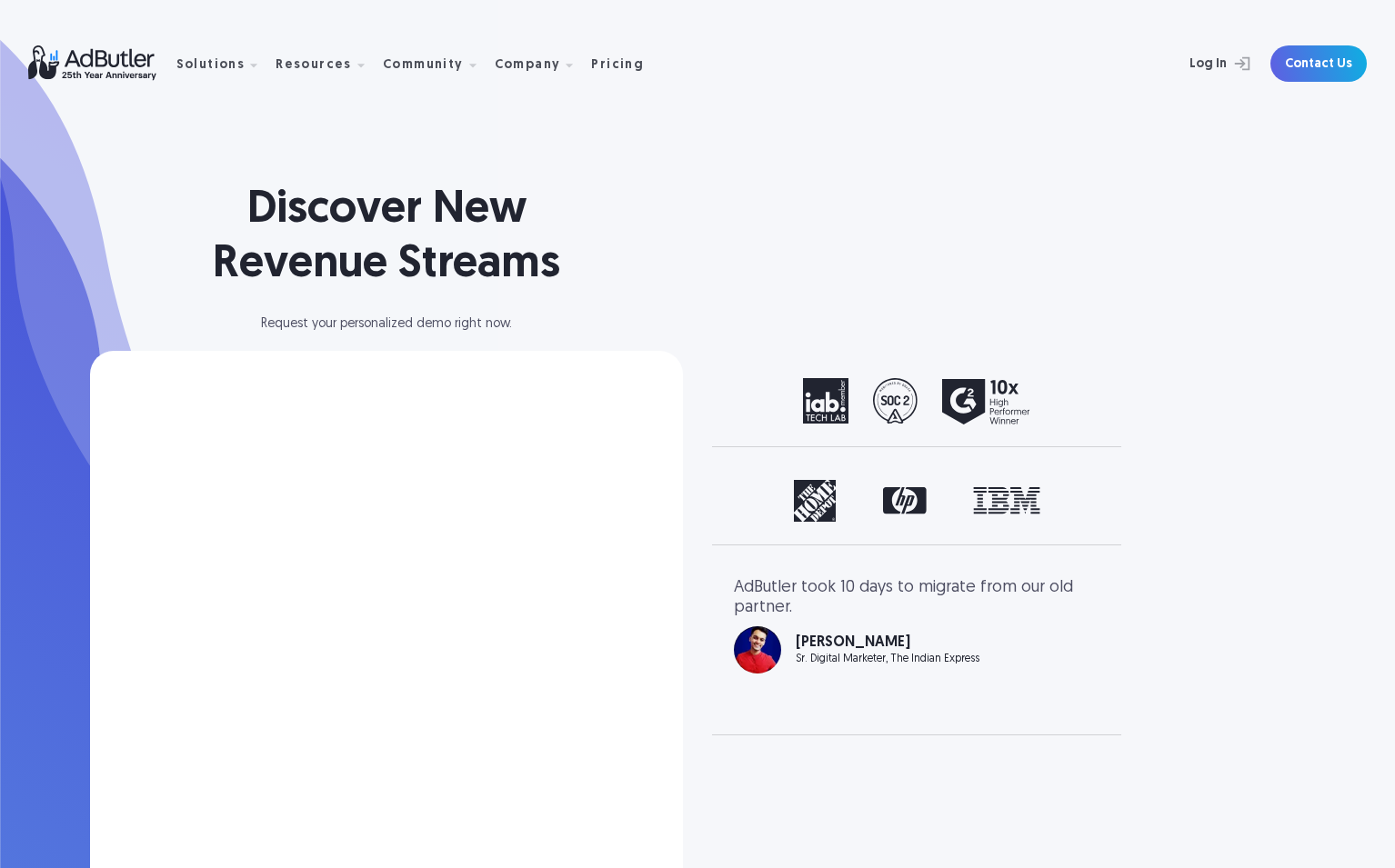
select select "North America"
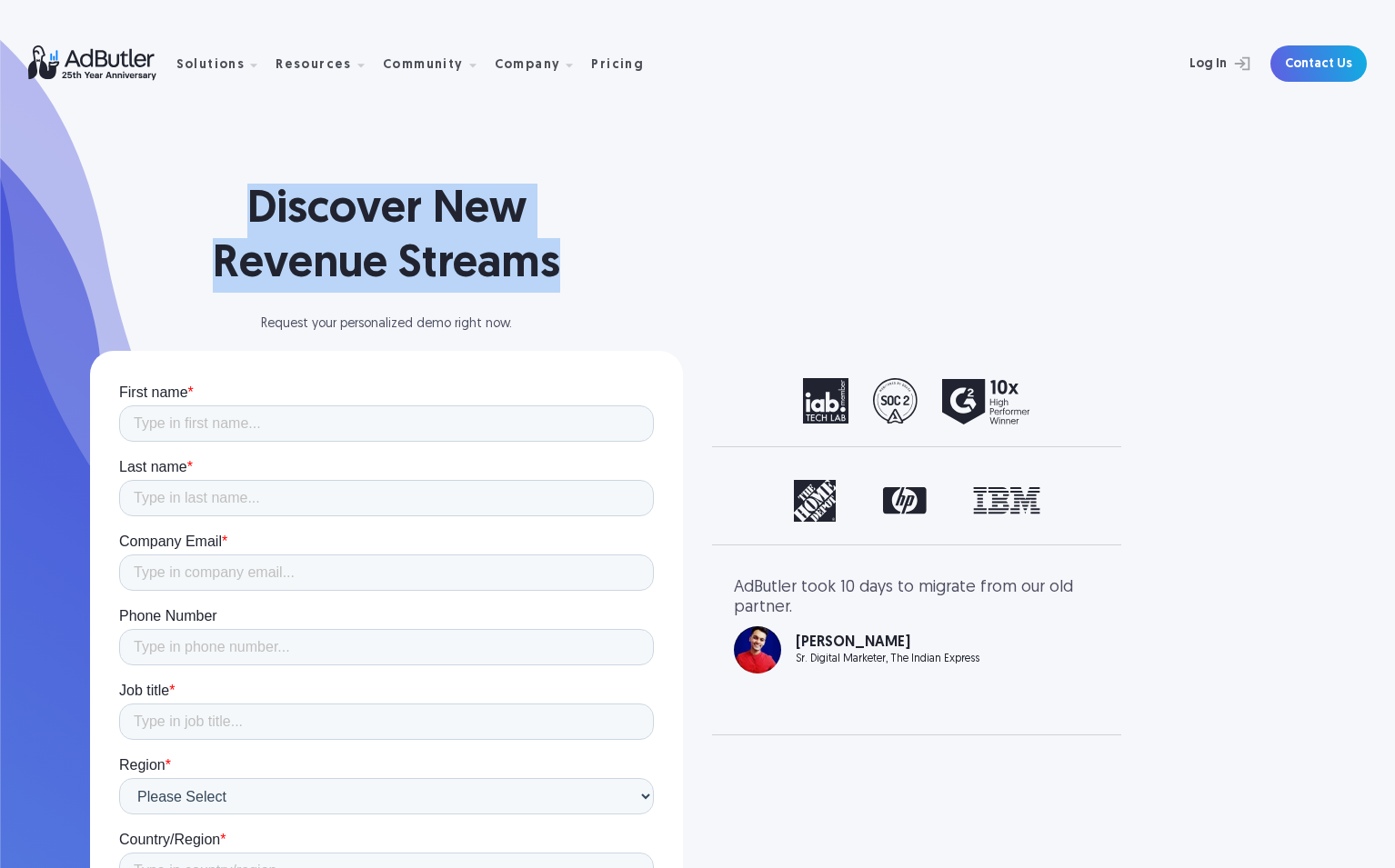
drag, startPoint x: 356, startPoint y: 167, endPoint x: 569, endPoint y: 271, distance: 237.0
click at [569, 271] on div "Discover New Revenue Streams Request your personalized demo right now. First Na…" at bounding box center [386, 747] width 593 height 1164
click at [570, 271] on h1 "Discover New Revenue Streams" at bounding box center [386, 238] width 593 height 110
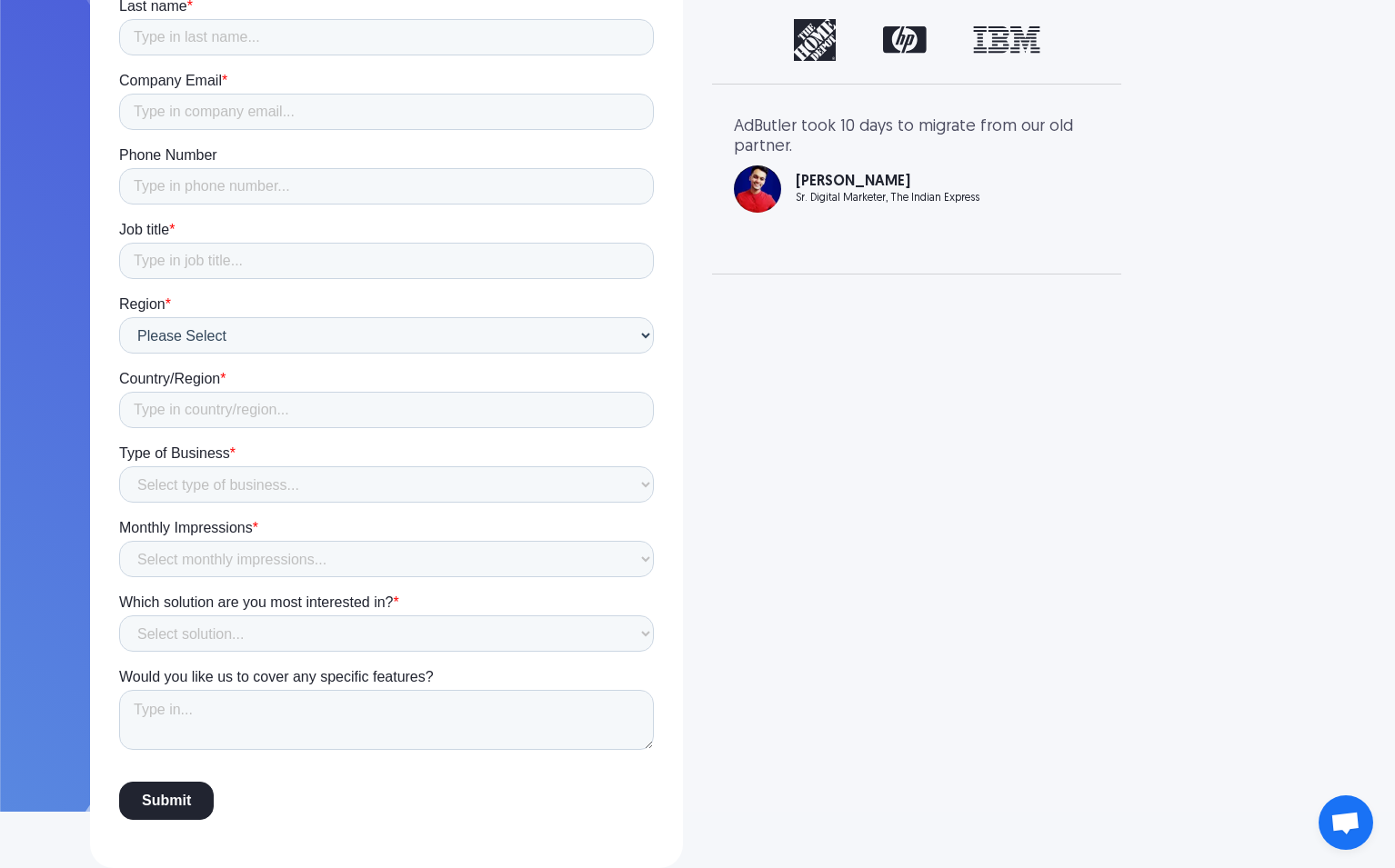
scroll to position [313, 0]
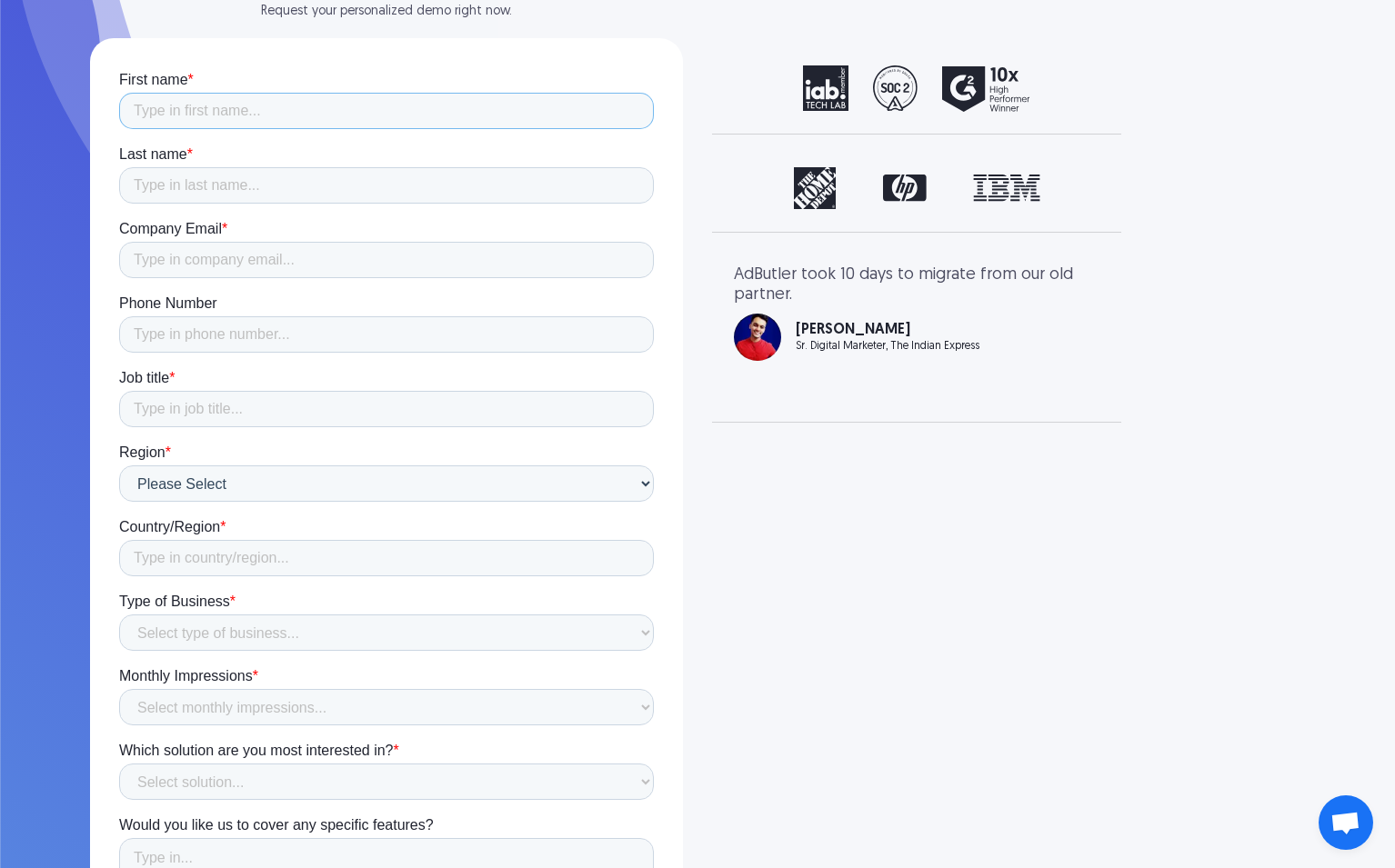
click at [345, 110] on input "First name *" at bounding box center [386, 111] width 535 height 37
click at [694, 386] on div "Discover New Revenue Streams Request your personalized demo right now. First Na…" at bounding box center [698, 351] width 1309 height 1329
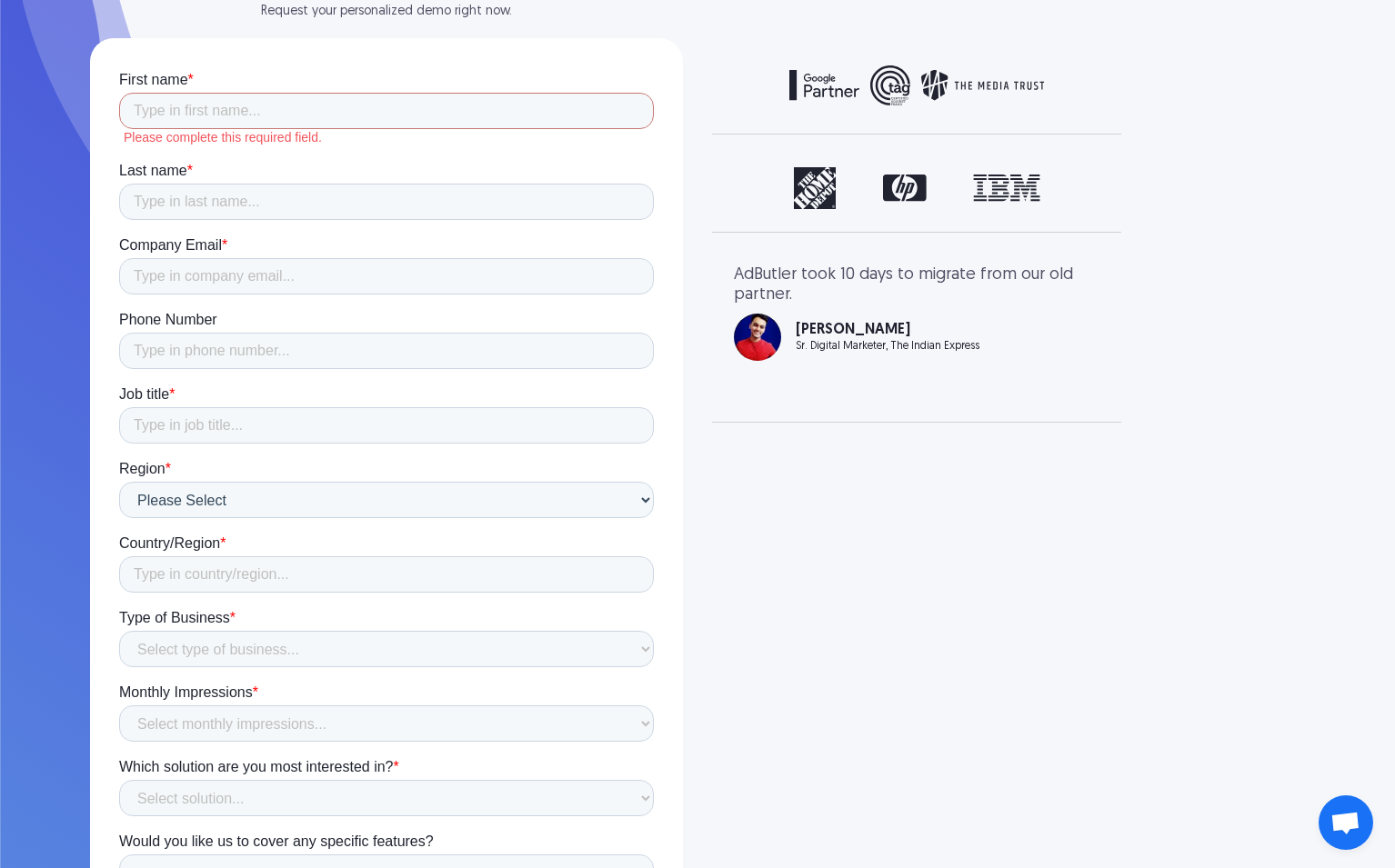
scroll to position [477, 0]
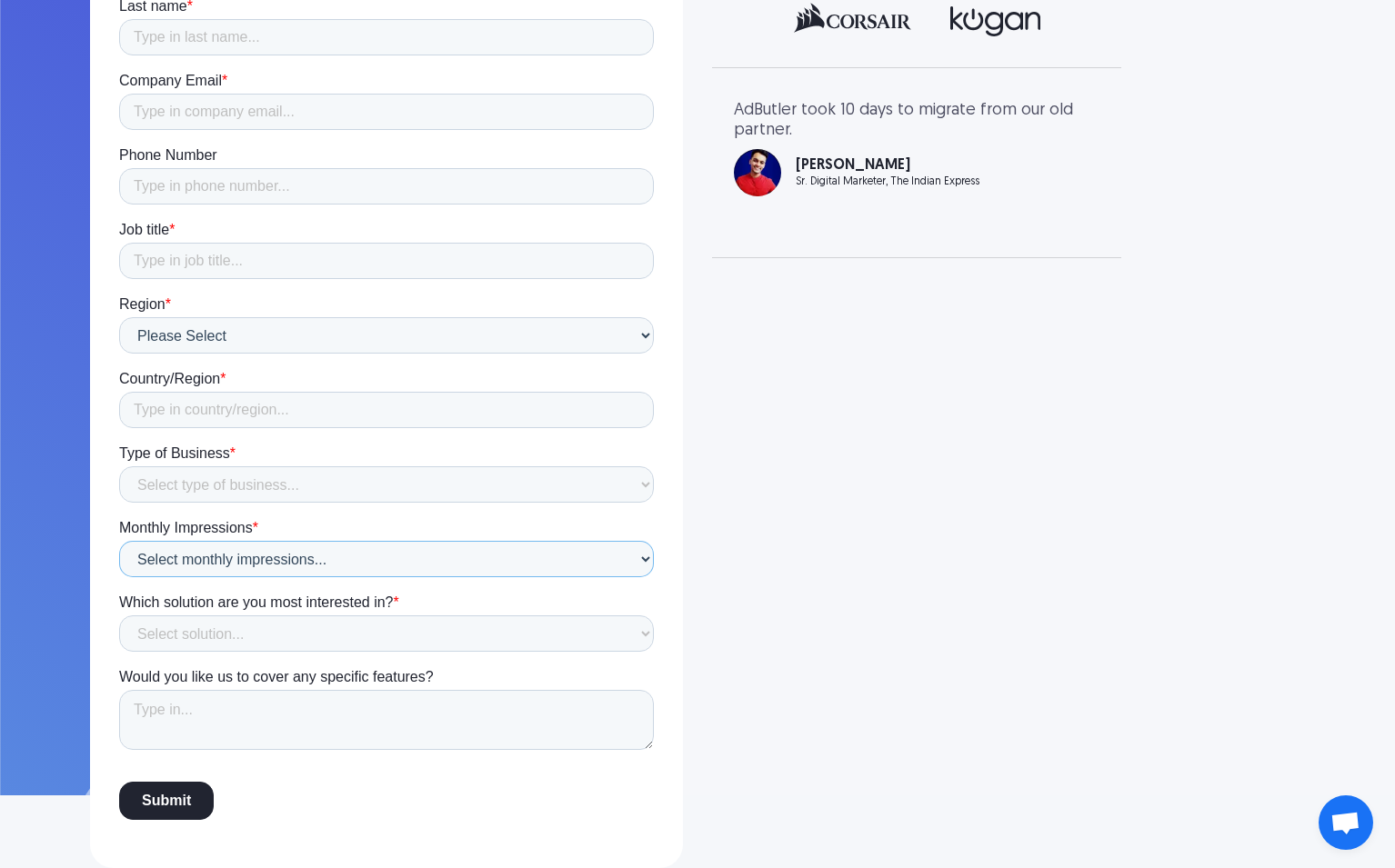
click at [230, 570] on select "Select monthly impressions... Less than 1 million 1 - 10 million 10 - 100 milli…" at bounding box center [386, 559] width 535 height 37
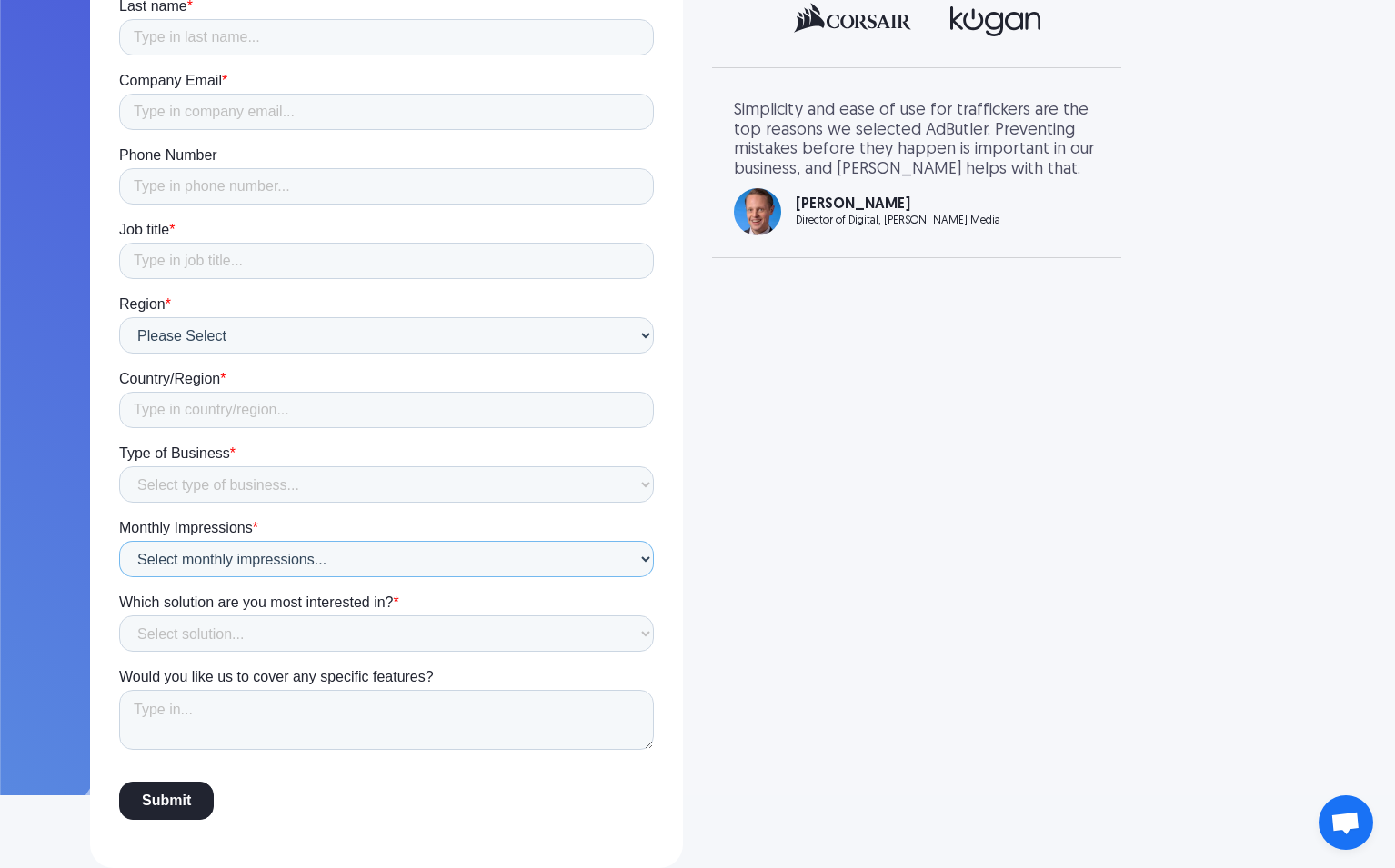
scroll to position [0, 0]
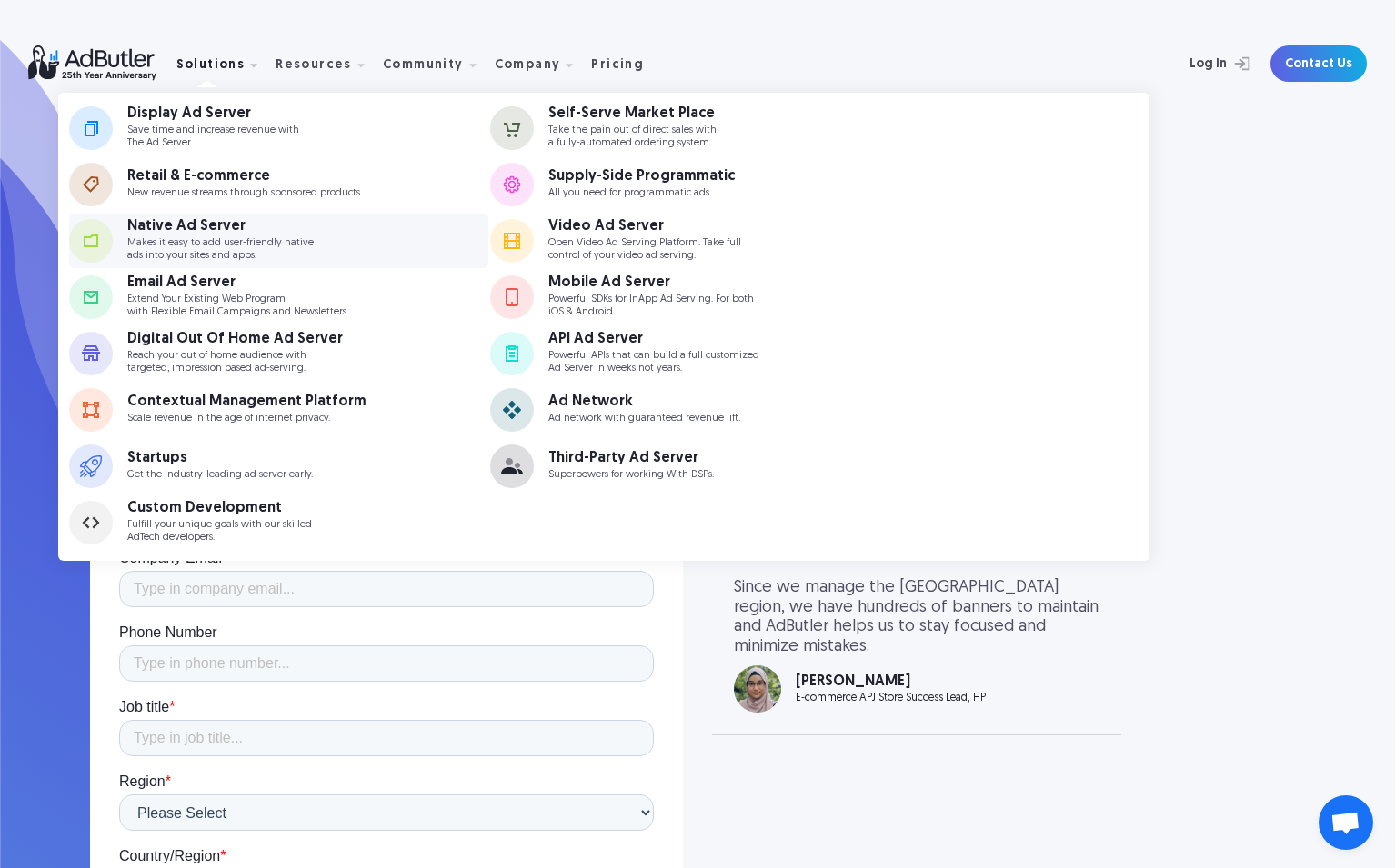
click at [200, 249] on p "Makes it easy to add user-friendly native ads into your sites and apps." at bounding box center [220, 249] width 186 height 24
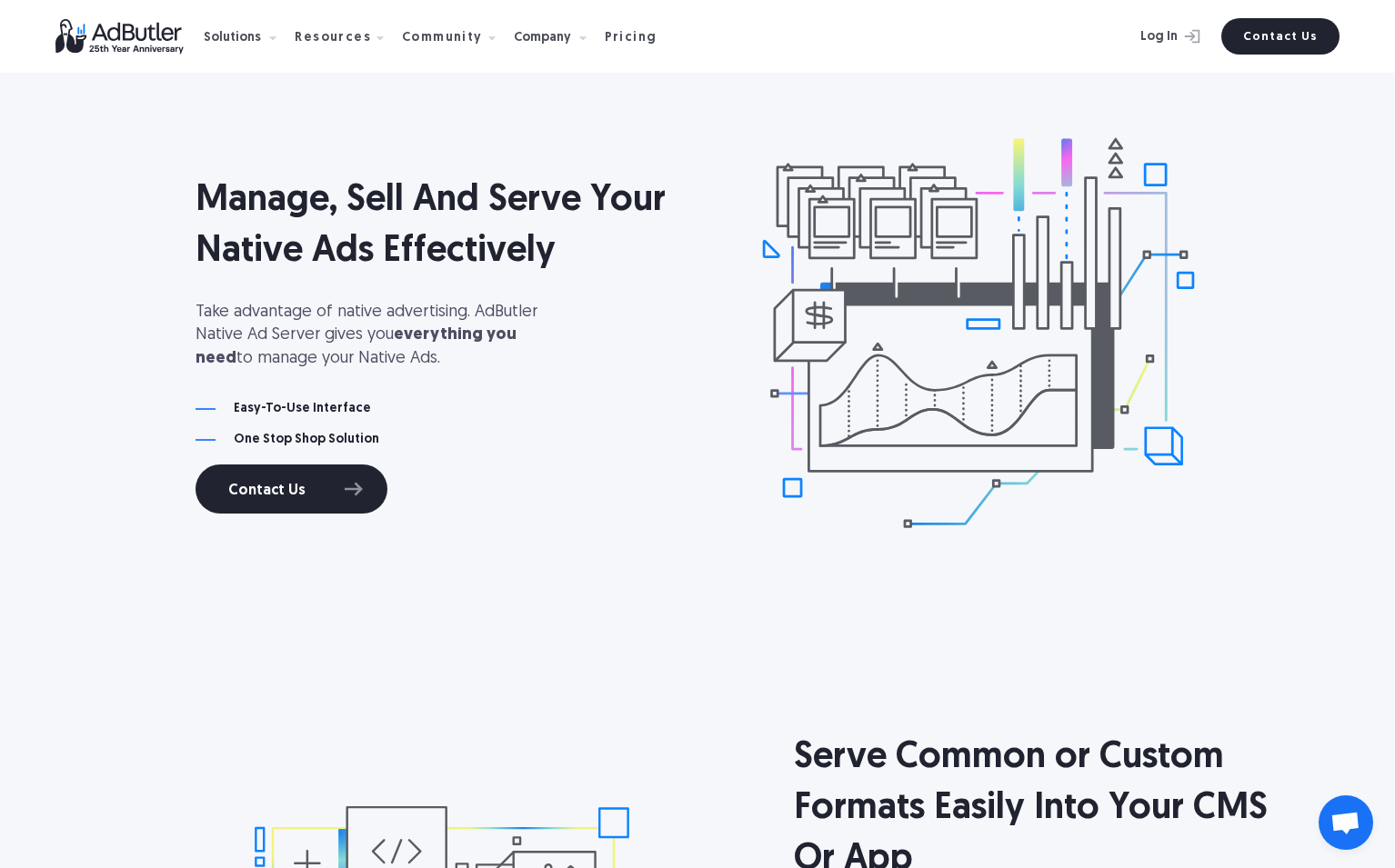
scroll to position [1166, 0]
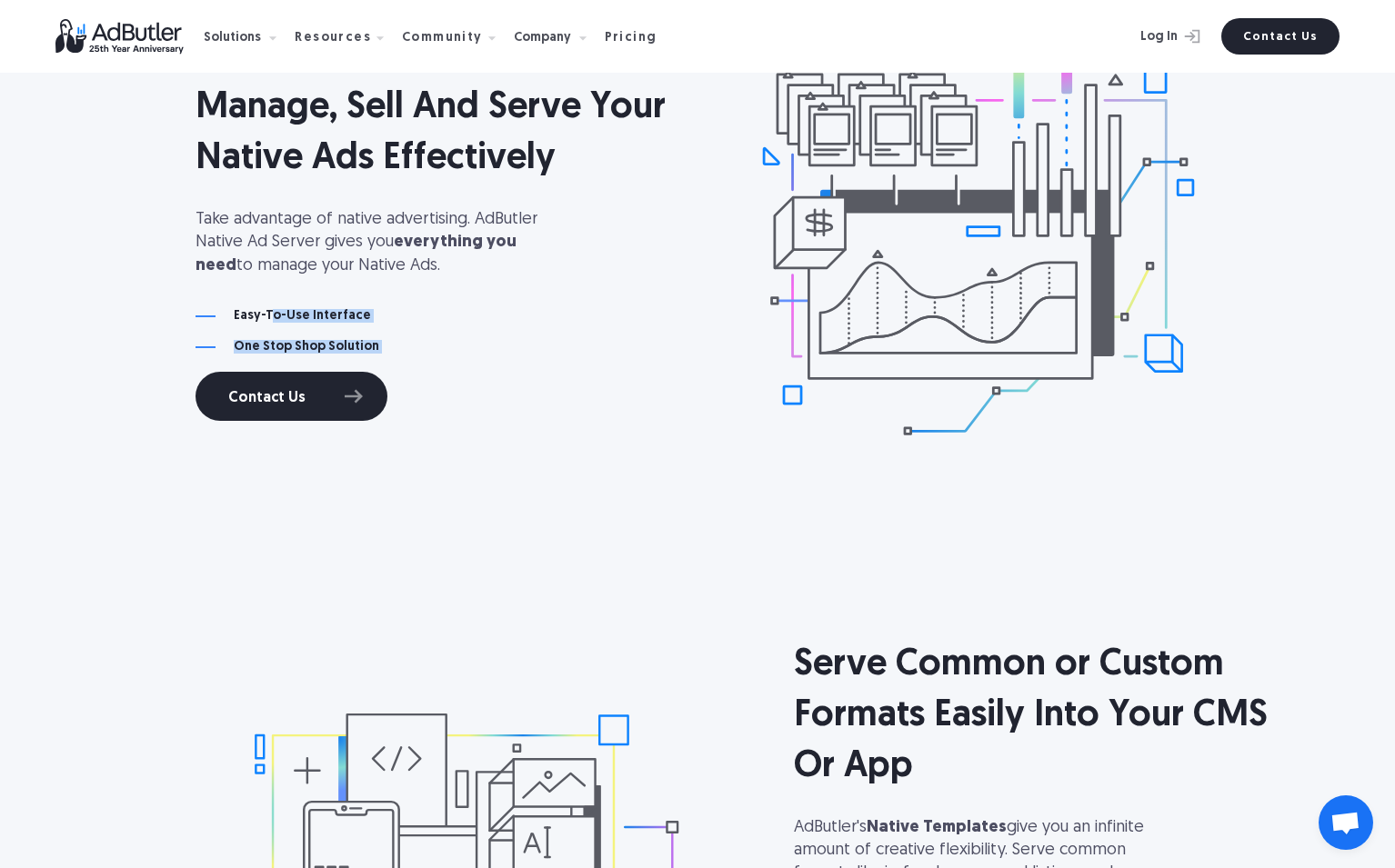
drag, startPoint x: 268, startPoint y: 309, endPoint x: 404, endPoint y: 353, distance: 142.9
click at [404, 353] on div "Manage, Sell And Serve Your Native Ads Effectively Take advantage of native adv…" at bounding box center [446, 240] width 500 height 361
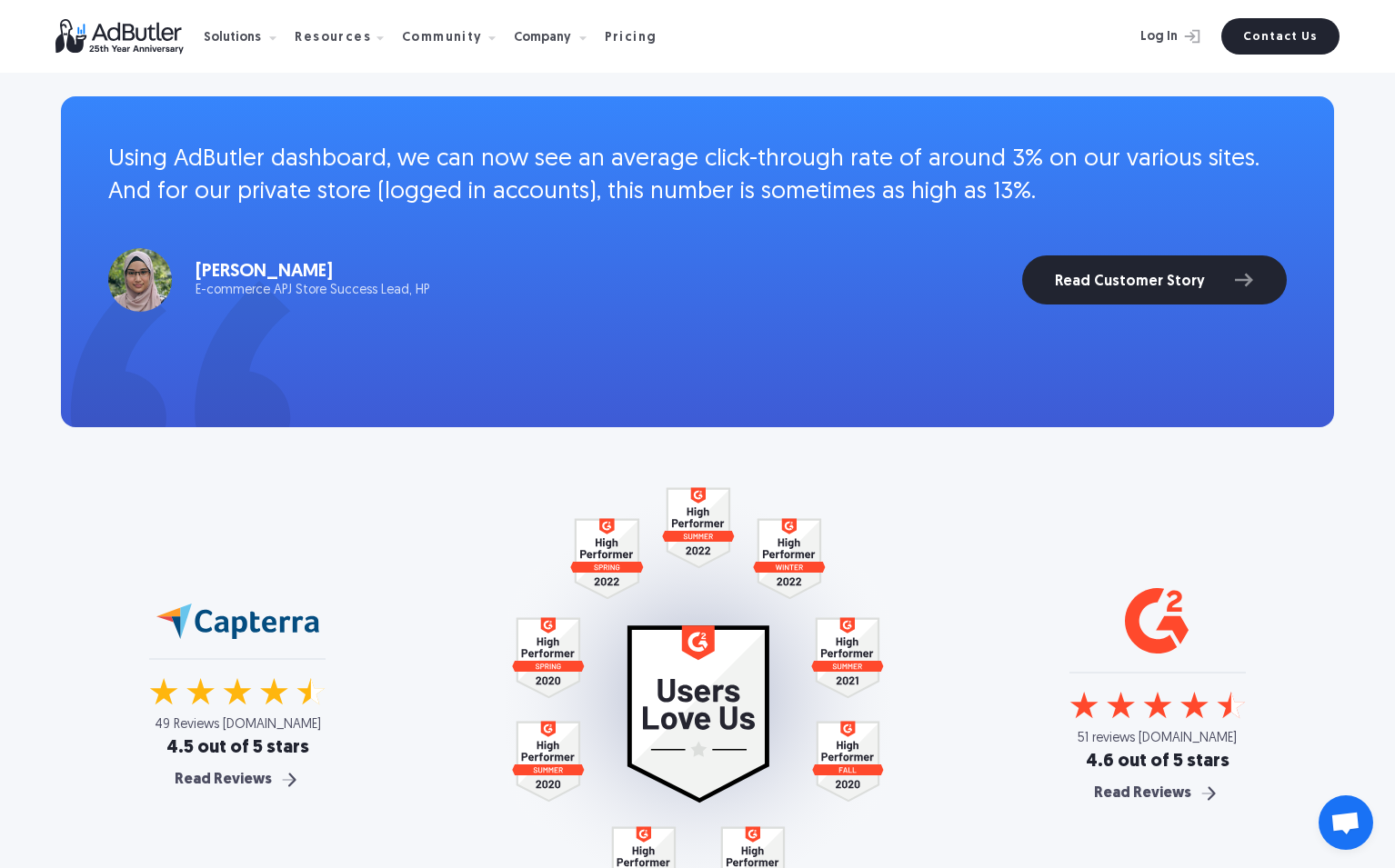
scroll to position [3235, 0]
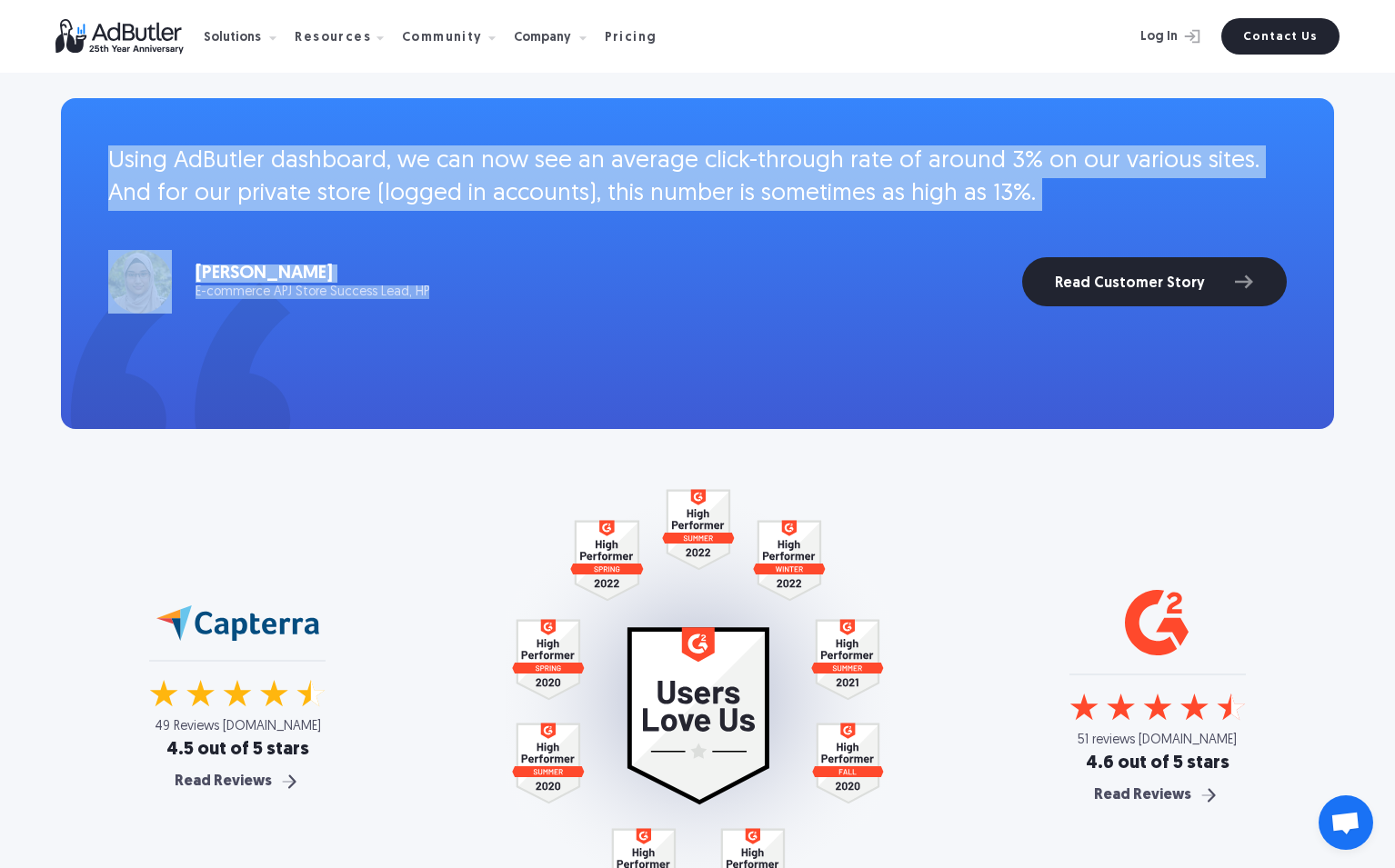
drag, startPoint x: 480, startPoint y: 123, endPoint x: 513, endPoint y: 218, distance: 100.6
click at [513, 218] on div "Using AdButler dashboard, we can now see an average click-through rate of aroun…" at bounding box center [698, 264] width 1274 height 331
click at [513, 218] on div "Using AdButler dashboard, we can now see an average click-through rate of aroun…" at bounding box center [698, 229] width 1179 height 168
drag, startPoint x: 404, startPoint y: 116, endPoint x: 442, endPoint y: 220, distance: 110.7
click at [442, 220] on div "Using AdButler dashboard, we can now see an average click-through rate of aroun…" at bounding box center [698, 264] width 1274 height 331
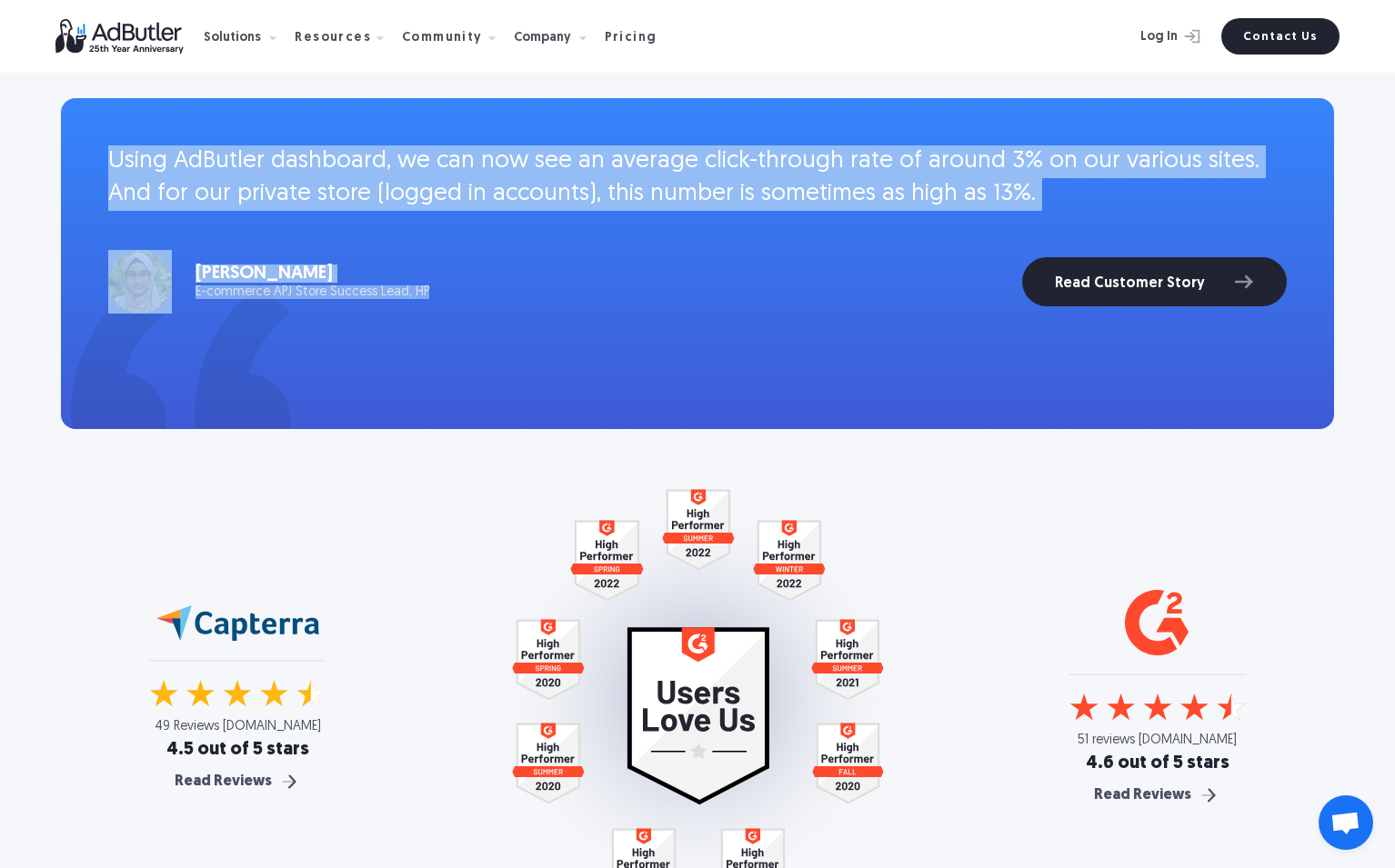
click at [442, 220] on div "Using AdButler dashboard, we can now see an average click-through rate of aroun…" at bounding box center [698, 229] width 1179 height 168
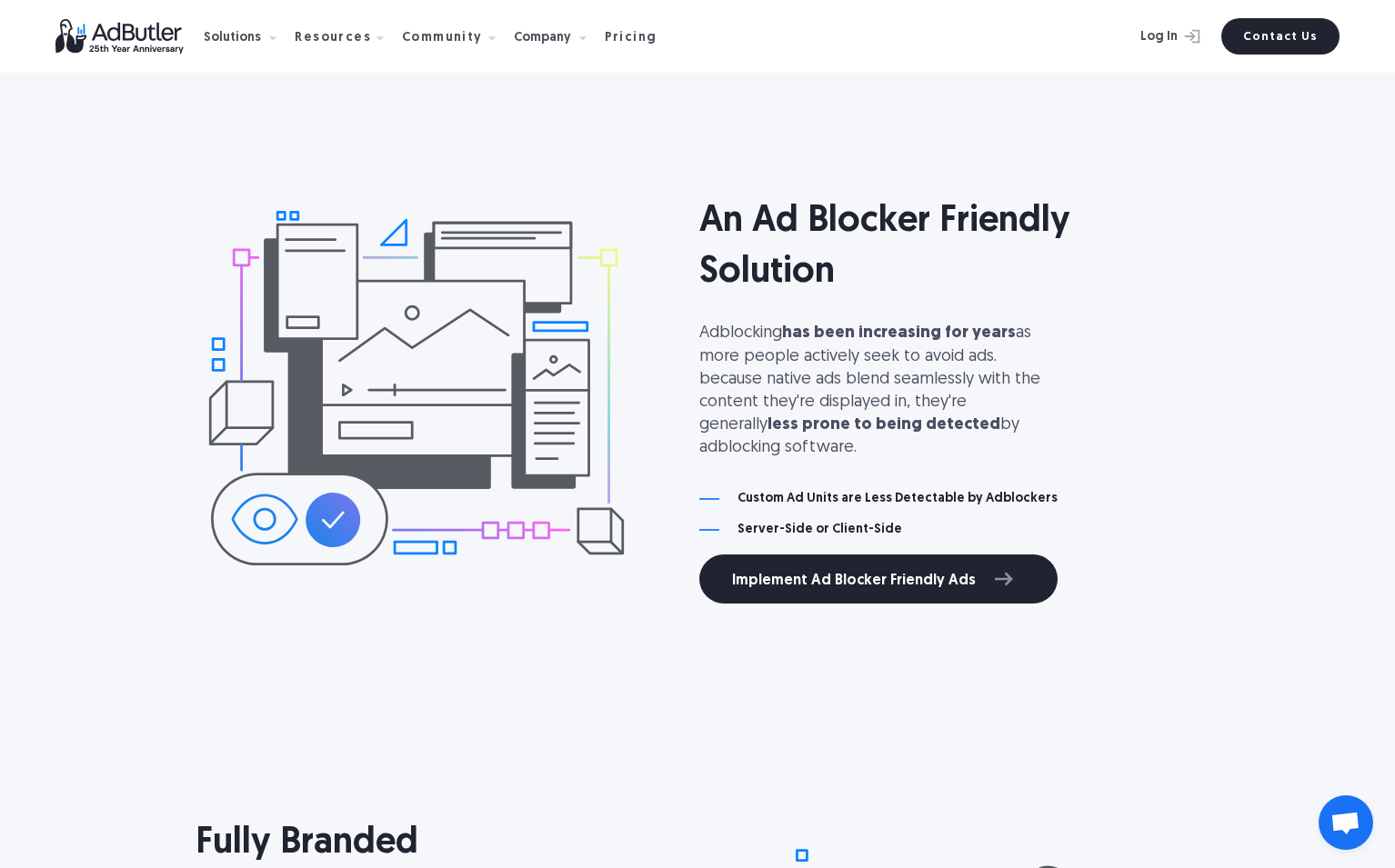
scroll to position [4098, 0]
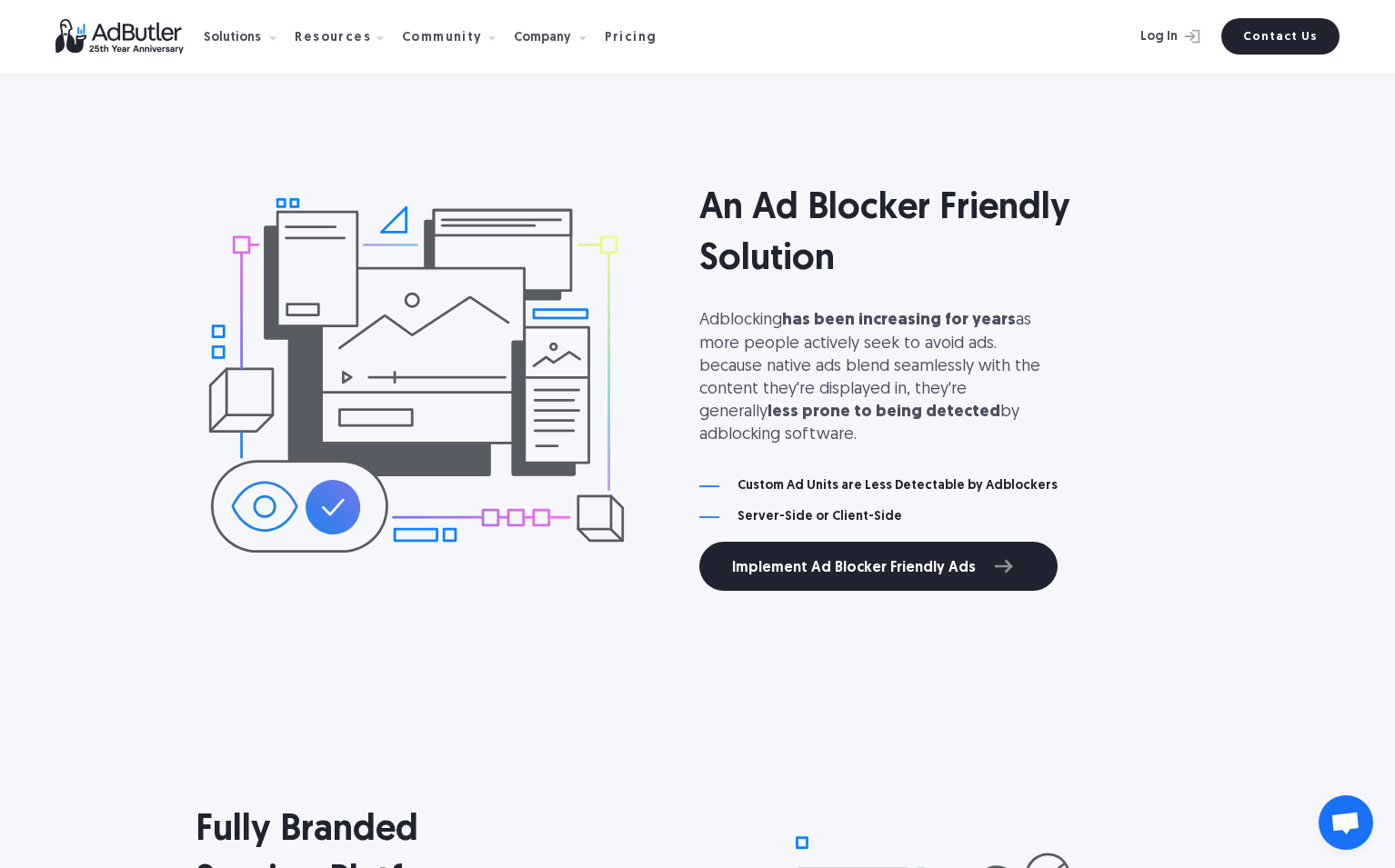
drag, startPoint x: 893, startPoint y: 311, endPoint x: 996, endPoint y: 423, distance: 152.2
click at [996, 423] on div "An Ad Blocker Friendly Solution Adblocking has been increasing for years as mor…" at bounding box center [949, 374] width 500 height 430
click at [996, 423] on p "Adblocking has been increasing for years as more people actively seek to avoid …" at bounding box center [881, 378] width 363 height 137
drag, startPoint x: 996, startPoint y: 423, endPoint x: 919, endPoint y: 202, distance: 234.0
click at [919, 202] on div "An Ad Blocker Friendly Solution Adblocking has been increasing for years as mor…" at bounding box center [949, 374] width 500 height 430
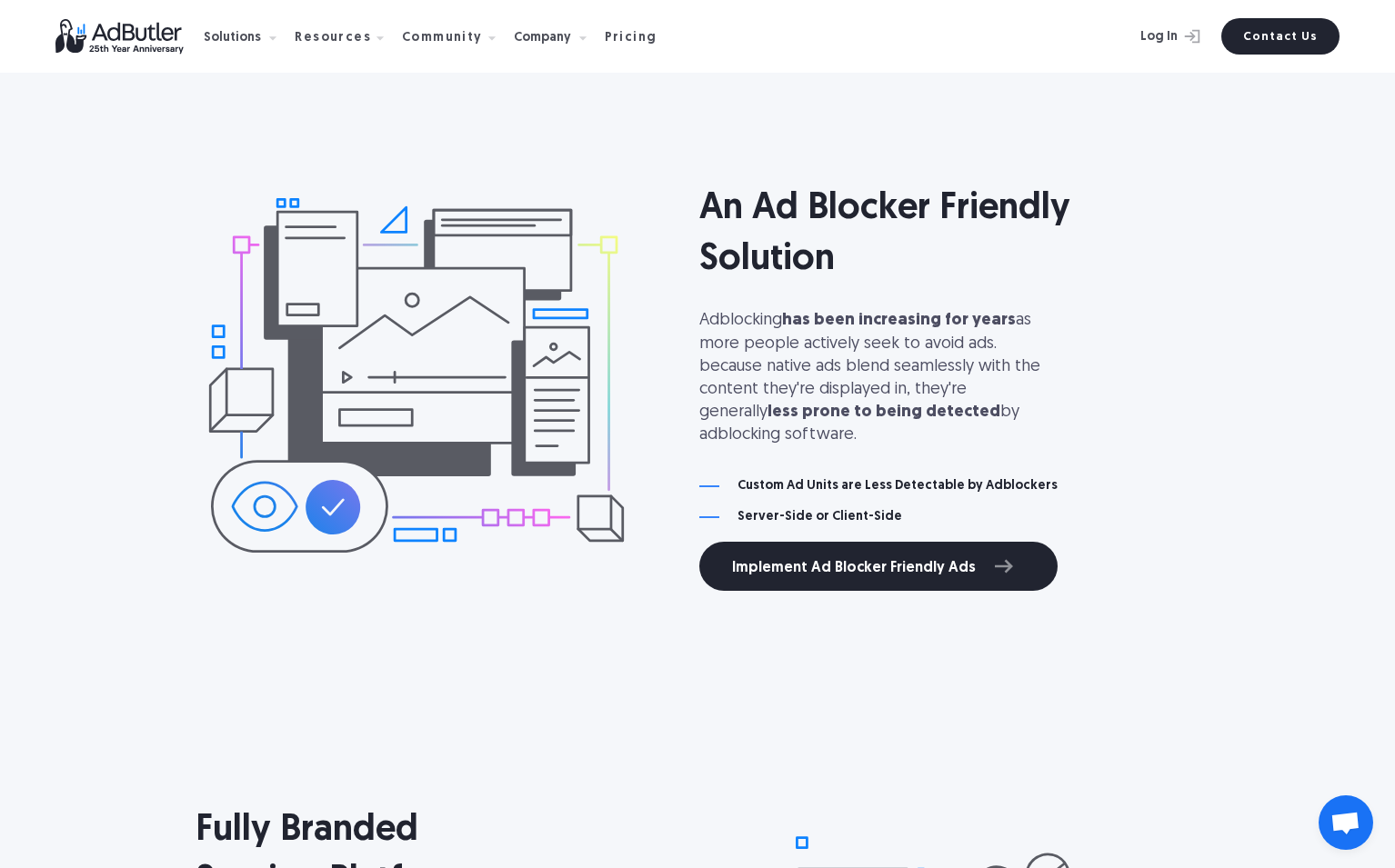
click at [919, 202] on h2 "An Ad Blocker Friendly Solution" at bounding box center [949, 235] width 500 height 102
click at [806, 323] on strong "has been increasing for years" at bounding box center [899, 319] width 234 height 17
